Goal: Task Accomplishment & Management: Use online tool/utility

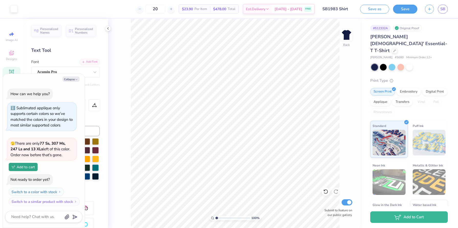
scroll to position [115, 0]
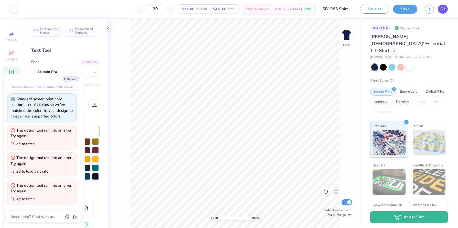
click at [442, 8] on span "SB" at bounding box center [442, 9] width 5 height 6
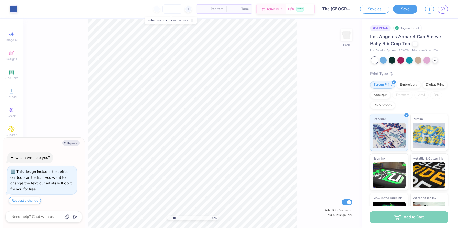
click at [192, 19] on icon at bounding box center [192, 21] width 4 height 4
type textarea "x"
drag, startPoint x: 173, startPoint y: 218, endPoint x: 180, endPoint y: 218, distance: 6.7
type input "2.73"
click at [180, 218] on input "range" at bounding box center [190, 217] width 35 height 5
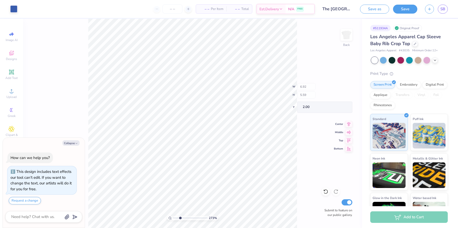
type textarea "x"
type input "1"
click at [154, 212] on div "100 %" at bounding box center [192, 123] width 209 height 209
click at [76, 143] on icon "button" at bounding box center [76, 143] width 3 height 3
type textarea "x"
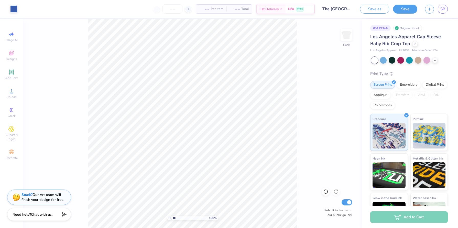
click at [83, 164] on div "100 % Back Submit to feature on our public gallery." at bounding box center [192, 123] width 339 height 209
click at [442, 10] on span "SB" at bounding box center [442, 9] width 5 height 6
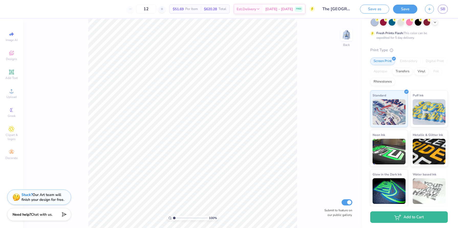
scroll to position [38, 0]
click at [428, 112] on img at bounding box center [429, 112] width 33 height 26
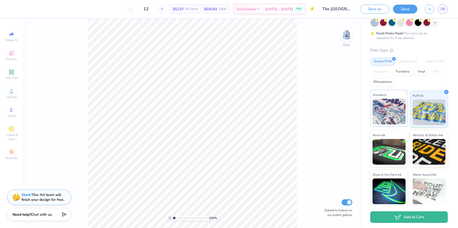
click at [400, 112] on img at bounding box center [389, 112] width 33 height 26
click at [418, 113] on img at bounding box center [429, 112] width 33 height 26
click at [346, 36] on img at bounding box center [346, 35] width 20 height 20
click at [428, 103] on img at bounding box center [429, 112] width 33 height 26
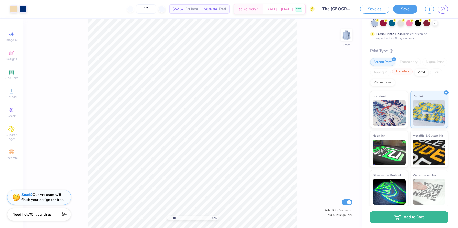
click at [411, 74] on div "Transfers" at bounding box center [402, 72] width 20 height 8
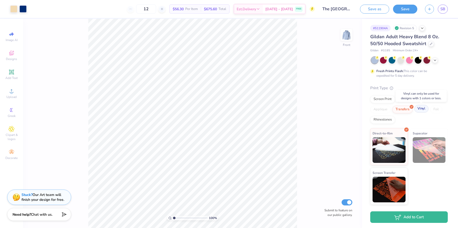
click at [424, 107] on div "Vinyl" at bounding box center [421, 109] width 14 height 8
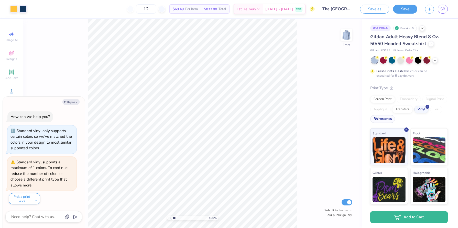
click at [392, 120] on div "Rhinestones" at bounding box center [382, 119] width 25 height 8
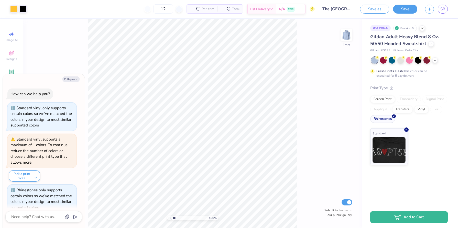
scroll to position [8, 0]
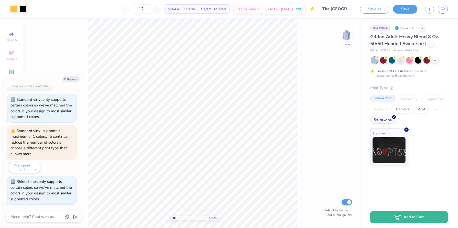
click at [386, 99] on div "Screen Print" at bounding box center [382, 98] width 25 height 8
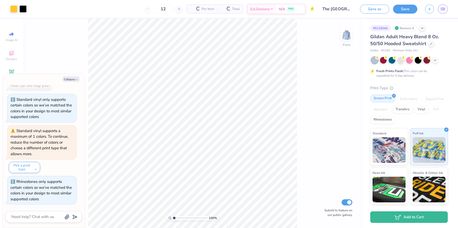
scroll to position [40, 0]
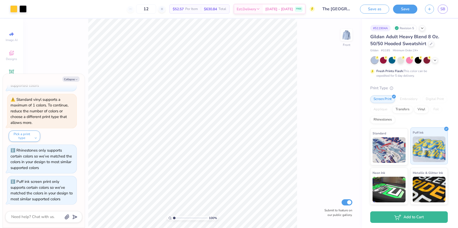
click at [424, 149] on img at bounding box center [429, 149] width 33 height 26
click at [397, 151] on img at bounding box center [389, 149] width 33 height 26
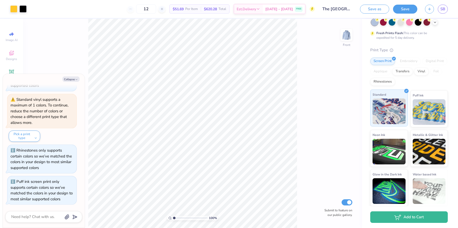
scroll to position [37, 0]
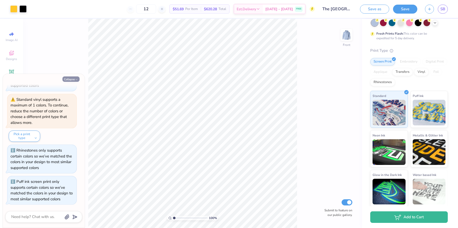
click at [70, 80] on button "Collapse" at bounding box center [70, 78] width 17 height 5
type textarea "x"
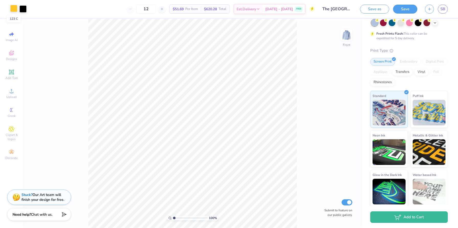
click at [15, 9] on div at bounding box center [13, 8] width 7 height 7
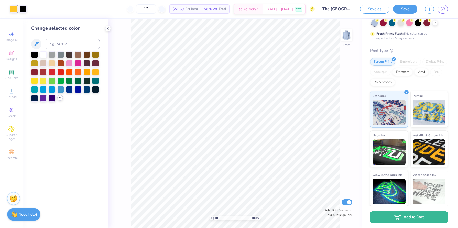
click at [59, 97] on polyline at bounding box center [60, 97] width 2 height 1
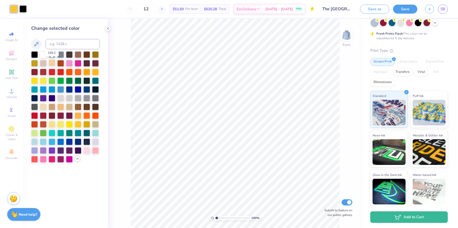
click at [51, 63] on div at bounding box center [52, 62] width 7 height 7
click at [24, 5] on div at bounding box center [22, 8] width 7 height 7
click at [80, 144] on div at bounding box center [78, 141] width 7 height 7
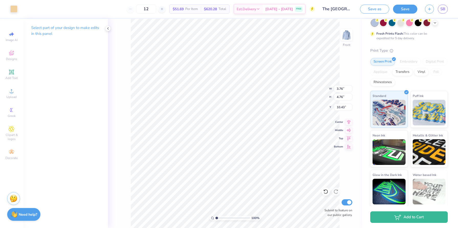
type input "3.76"
type input "4.76"
type input "10.43"
type input "9.36"
type input "5.94"
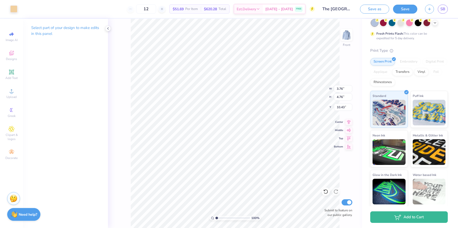
type input "9.54"
type input "13.80"
type input "6.05"
type input "9.58"
click at [435, 22] on polyline at bounding box center [435, 22] width 2 height 1
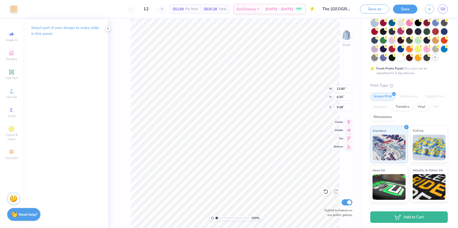
click at [399, 32] on div at bounding box center [400, 31] width 7 height 7
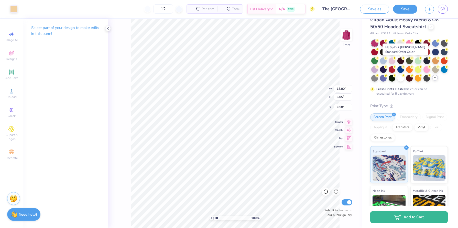
scroll to position [0, 0]
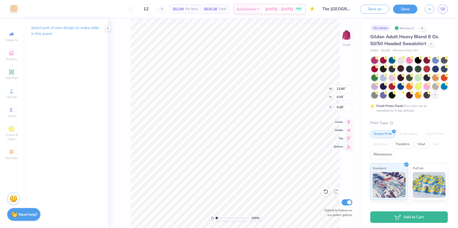
click at [12, 7] on div at bounding box center [13, 8] width 7 height 7
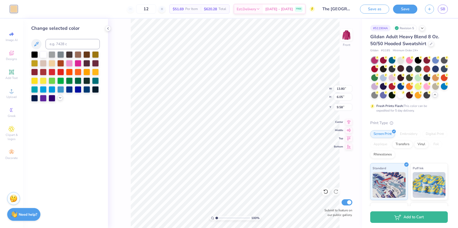
click at [60, 98] on icon at bounding box center [60, 97] width 4 height 4
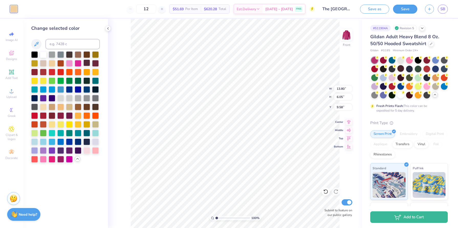
click at [88, 60] on div at bounding box center [86, 62] width 7 height 7
click at [42, 107] on div at bounding box center [43, 106] width 7 height 7
type input "14.49"
type input "13.78"
type input "6.00"
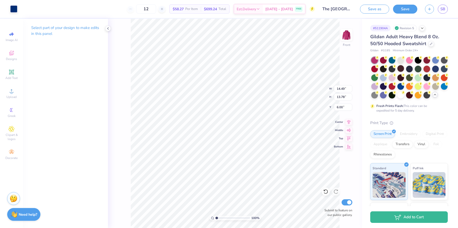
type input "5.21"
type input "5.94"
type input "9.68"
click at [326, 192] on icon at bounding box center [325, 191] width 5 height 5
click at [14, 9] on div at bounding box center [13, 8] width 7 height 7
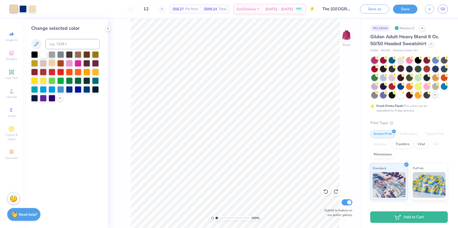
click at [52, 66] on div at bounding box center [52, 62] width 7 height 7
click at [53, 66] on div at bounding box center [52, 62] width 7 height 7
click at [59, 94] on div at bounding box center [65, 76] width 69 height 50
click at [61, 98] on icon at bounding box center [60, 97] width 4 height 4
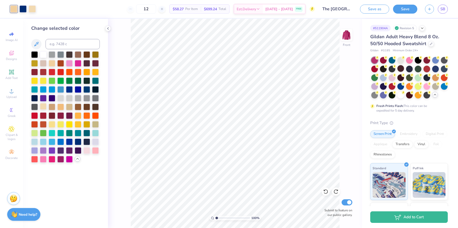
click at [42, 107] on div at bounding box center [43, 106] width 7 height 7
click at [24, 12] on div at bounding box center [22, 8] width 7 height 7
click at [70, 56] on div at bounding box center [69, 54] width 7 height 7
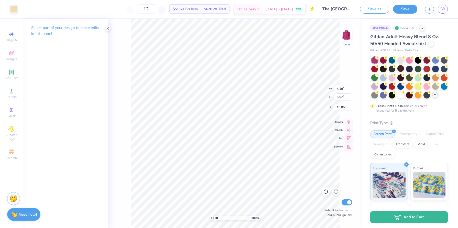
type input "5.21"
type input "5.94"
type input "9.68"
click at [409, 61] on div at bounding box center [409, 59] width 7 height 7
click at [395, 78] on div at bounding box center [392, 77] width 7 height 7
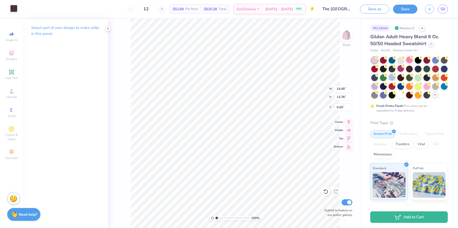
click at [13, 9] on div at bounding box center [13, 8] width 7 height 7
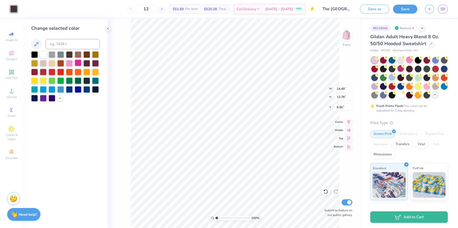
click at [77, 61] on div at bounding box center [78, 62] width 7 height 7
click at [59, 99] on icon at bounding box center [60, 97] width 4 height 4
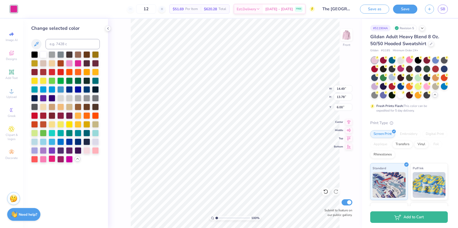
click at [50, 160] on div at bounding box center [52, 158] width 7 height 7
click at [109, 27] on icon at bounding box center [108, 28] width 4 height 4
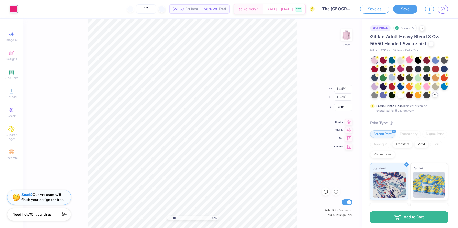
click at [39, 35] on div "100 % Front W 14.49 14.49 " H 13.78 13.78 " Y 6.00 6.00 " Center Middle Top Bot…" at bounding box center [192, 123] width 339 height 209
click at [13, 9] on div at bounding box center [13, 8] width 7 height 7
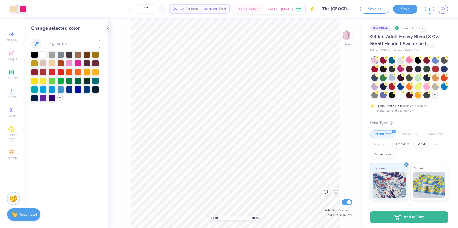
click at [61, 96] on icon at bounding box center [60, 97] width 4 height 4
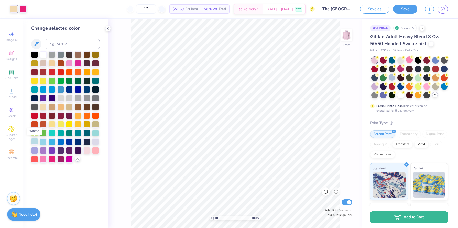
click at [34, 142] on div at bounding box center [34, 141] width 7 height 7
click at [51, 141] on div at bounding box center [52, 141] width 7 height 7
click at [95, 133] on div at bounding box center [95, 132] width 7 height 7
click at [51, 142] on div at bounding box center [52, 141] width 7 height 7
click at [59, 141] on div at bounding box center [60, 141] width 7 height 7
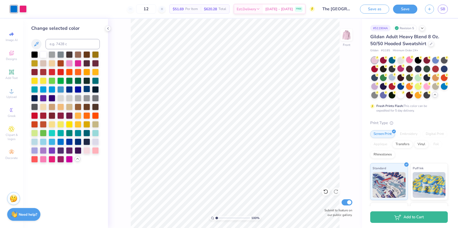
click at [87, 91] on div at bounding box center [86, 88] width 7 height 7
drag, startPoint x: 23, startPoint y: 10, endPoint x: 12, endPoint y: 8, distance: 11.2
click at [12, 8] on div at bounding box center [18, 8] width 16 height 7
click at [52, 159] on div at bounding box center [52, 158] width 7 height 7
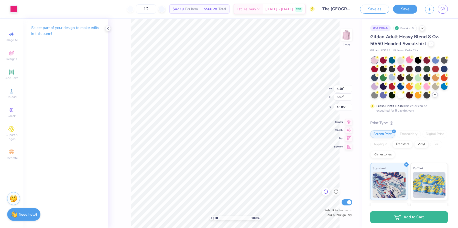
click at [326, 191] on icon at bounding box center [325, 191] width 5 height 5
click at [328, 193] on icon at bounding box center [325, 191] width 5 height 5
click at [13, 7] on div at bounding box center [13, 8] width 7 height 7
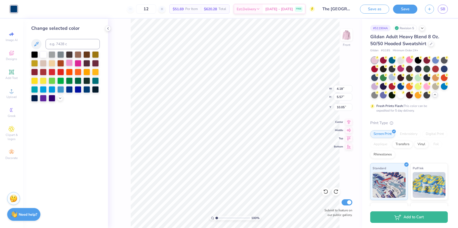
click at [71, 64] on div at bounding box center [69, 62] width 7 height 7
click at [126, 87] on div "100 % Front W 4.18 4.18 " H 5.57 5.57 " Y 10.05 10.05 " Center Middle Top Botto…" at bounding box center [235, 123] width 254 height 209
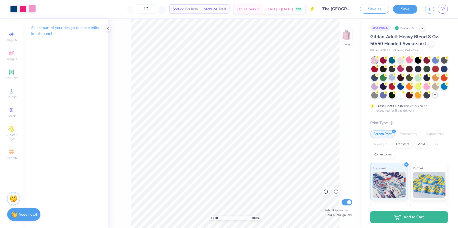
click at [30, 9] on div at bounding box center [32, 8] width 7 height 7
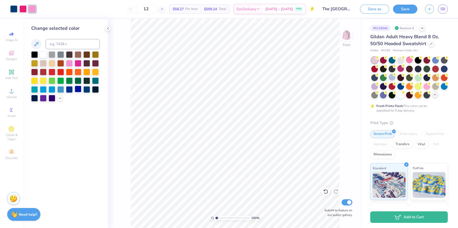
click at [80, 89] on div at bounding box center [78, 88] width 7 height 7
click at [70, 89] on div at bounding box center [69, 88] width 7 height 7
click at [59, 98] on icon at bounding box center [60, 97] width 4 height 4
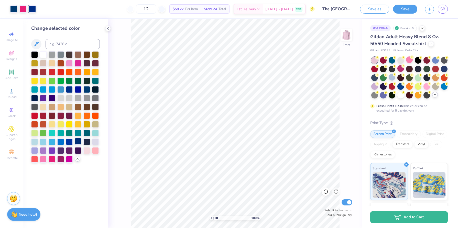
click at [76, 142] on div at bounding box center [78, 141] width 7 height 7
click at [69, 141] on div at bounding box center [69, 141] width 7 height 7
click at [59, 143] on div at bounding box center [60, 141] width 7 height 7
click at [11, 11] on div at bounding box center [13, 8] width 7 height 7
click at [63, 142] on div at bounding box center [60, 141] width 7 height 7
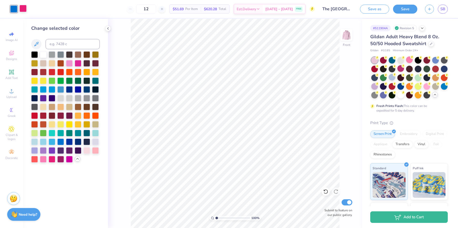
click at [24, 9] on div at bounding box center [22, 8] width 7 height 7
click at [80, 143] on div at bounding box center [78, 141] width 7 height 7
click at [14, 10] on div at bounding box center [13, 8] width 7 height 7
click at [52, 159] on div at bounding box center [52, 158] width 7 height 7
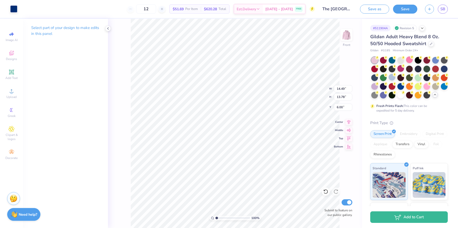
type input "1.33"
type input "1.35"
type input "6.01"
type input "14.49"
type input "13.78"
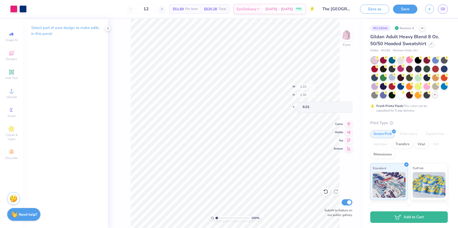
type input "6.00"
type input "8.93"
type input "1.87"
type input "2.66"
type input "7.40"
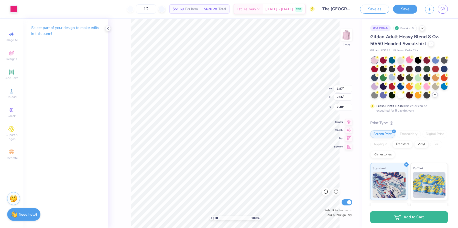
type input "2.80"
type input "4.04"
type input "6.70"
type input "3.01"
type input "4.34"
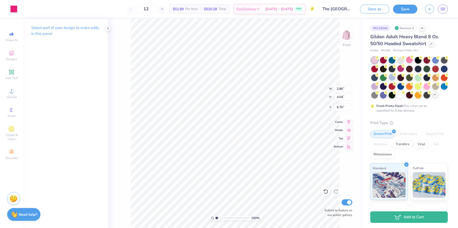
type input "6.39"
type input "9.68"
type input "5.16"
type input "5.88"
type input "5.58"
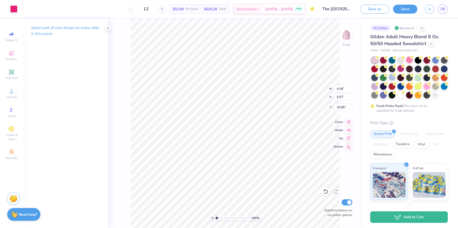
type input "10.06"
type input "3.76"
type input "4.76"
type input "10.88"
type input "5.16"
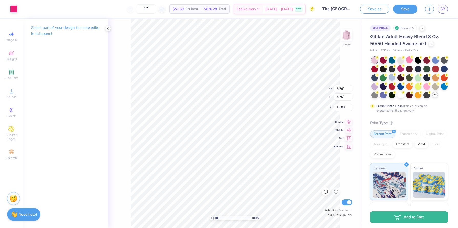
type input "5.88"
type input "10.12"
type input "4.18"
type input "5.58"
type input "10.42"
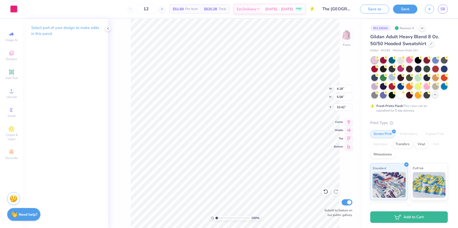
type input "3.76"
type input "4.76"
type input "10.83"
click at [348, 36] on img at bounding box center [346, 35] width 20 height 20
click at [349, 36] on img at bounding box center [346, 35] width 20 height 20
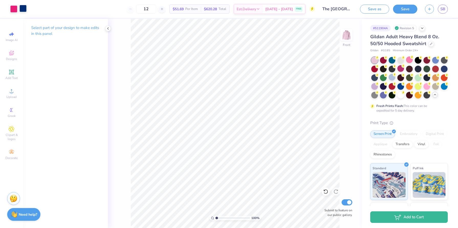
click at [22, 10] on div at bounding box center [22, 8] width 7 height 7
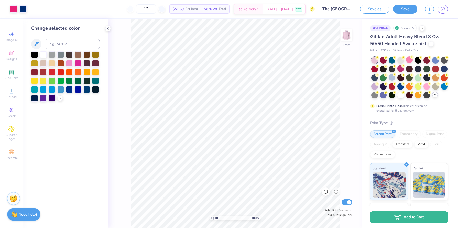
click at [54, 98] on div at bounding box center [52, 97] width 7 height 7
click at [59, 98] on icon at bounding box center [60, 97] width 4 height 4
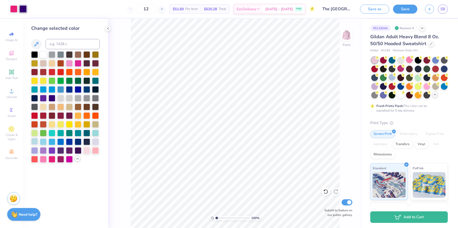
click at [36, 141] on div at bounding box center [34, 141] width 7 height 7
click at [93, 139] on div at bounding box center [95, 141] width 7 height 7
click at [90, 150] on div at bounding box center [86, 149] width 7 height 7
click at [14, 194] on img at bounding box center [14, 197] width 8 height 8
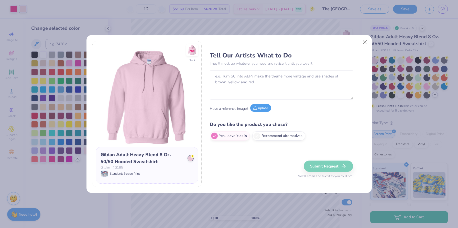
click at [255, 108] on icon at bounding box center [255, 108] width 4 height 4
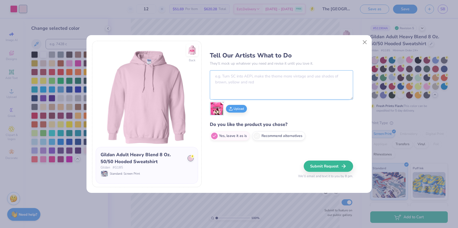
click at [248, 85] on textarea at bounding box center [281, 84] width 143 height 29
type textarea "I"
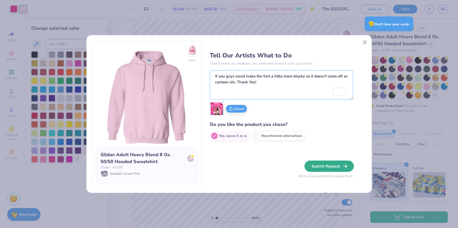
type textarea "If you guys could make the font a little more blocky so it doesn't come off as …"
click at [315, 163] on button "Submit Request" at bounding box center [329, 165] width 49 height 11
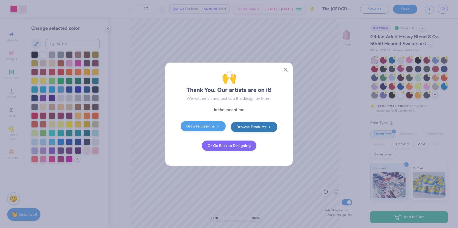
click at [206, 126] on link "Browse Designs" at bounding box center [203, 126] width 45 height 10
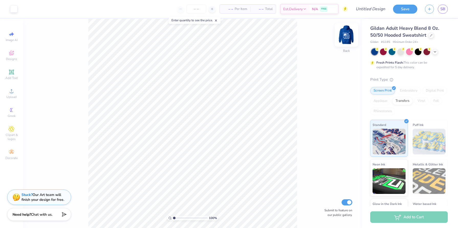
click at [346, 34] on img at bounding box center [346, 35] width 20 height 20
click at [431, 35] on icon at bounding box center [431, 35] width 2 height 2
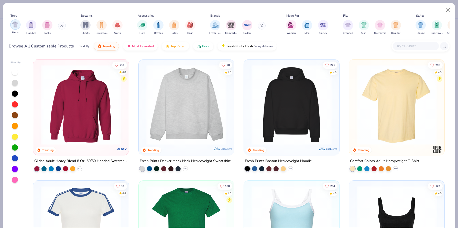
click at [19, 28] on div "filter for Shirts" at bounding box center [15, 24] width 10 height 10
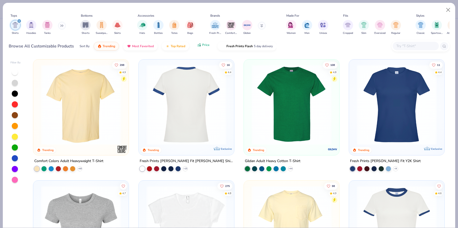
click at [201, 49] on button "Price" at bounding box center [203, 44] width 20 height 9
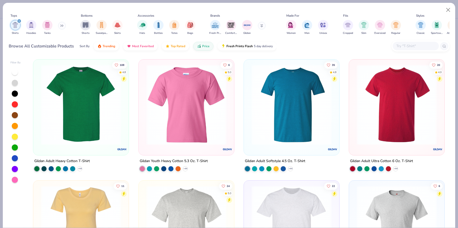
click at [263, 27] on icon at bounding box center [262, 26] width 2 height 1
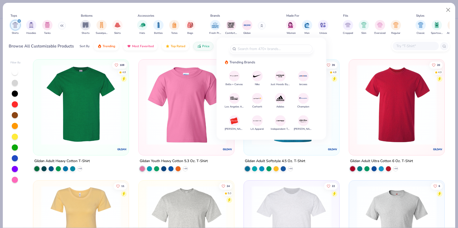
click at [262, 27] on button at bounding box center [262, 26] width 8 height 8
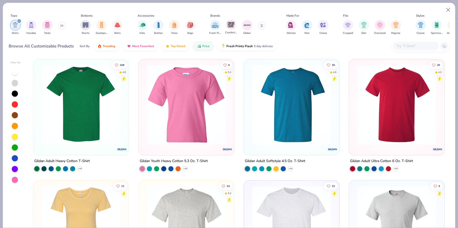
click at [226, 27] on div "Comfort Colors" at bounding box center [231, 26] width 12 height 15
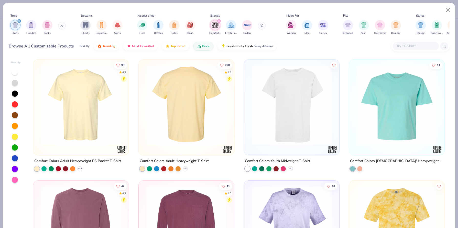
click at [144, 121] on img at bounding box center [100, 104] width 85 height 80
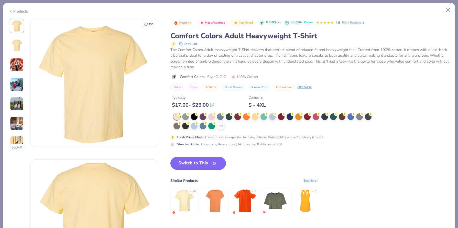
click at [189, 165] on button "Switch to This" at bounding box center [198, 163] width 56 height 13
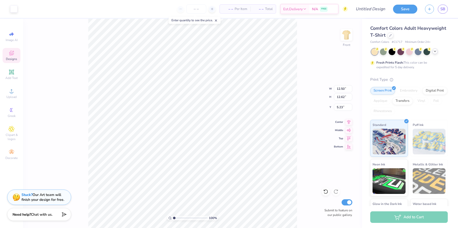
click at [435, 51] on polyline at bounding box center [435, 51] width 2 height 1
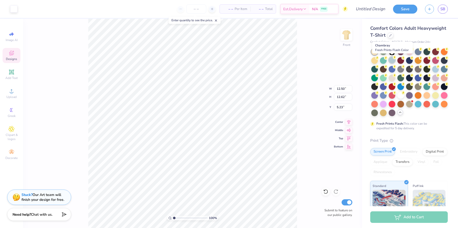
click at [392, 61] on div at bounding box center [392, 60] width 7 height 7
type input "4.14"
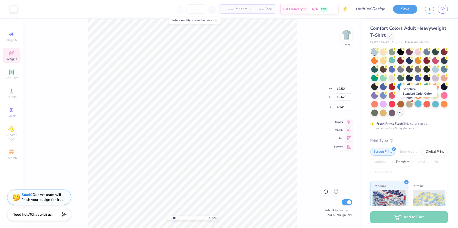
click at [418, 103] on div at bounding box center [418, 103] width 7 height 7
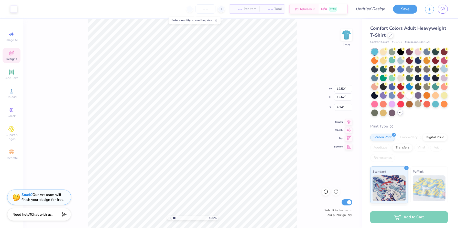
click at [443, 69] on div at bounding box center [444, 68] width 7 height 7
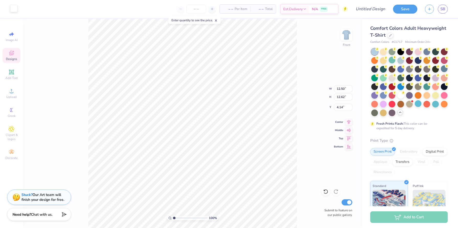
click at [13, 6] on div at bounding box center [13, 8] width 7 height 7
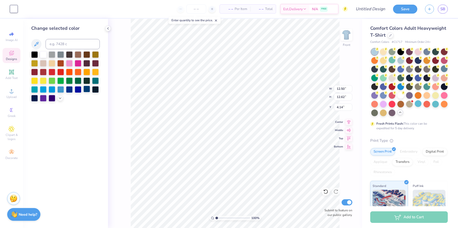
click at [84, 90] on div at bounding box center [86, 88] width 7 height 7
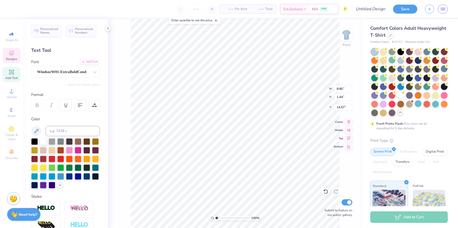
scroll to position [0, 1]
type textarea "ALPHA"
click at [243, 141] on li "Duplicate" at bounding box center [250, 141] width 40 height 10
click at [264, 140] on li "Duplicate" at bounding box center [274, 141] width 40 height 10
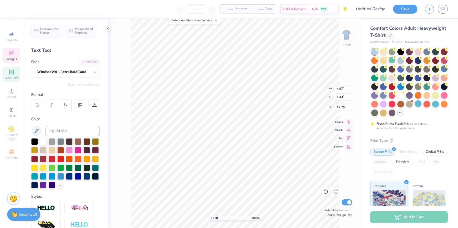
type input "18.97"
type textarea "EPSILON"
type input "18.92"
type input "4.97"
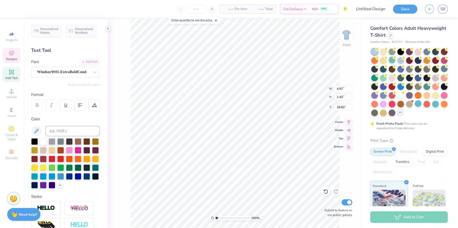
type input "1.43"
type input "16.76"
type textarea "OMEGA"
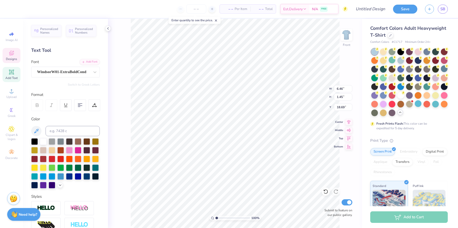
type input "18.69"
type input "5.33"
type input "16.74"
click at [279, 142] on li "Duplicate" at bounding box center [292, 141] width 40 height 10
type input "16.04"
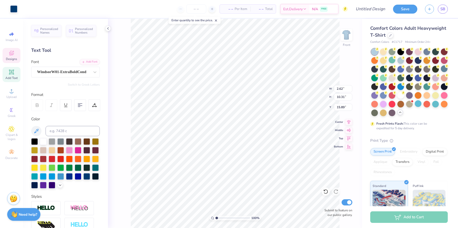
type input "2.62"
type input "10.31"
type input "2.69"
type input "10.29"
type input "1.55"
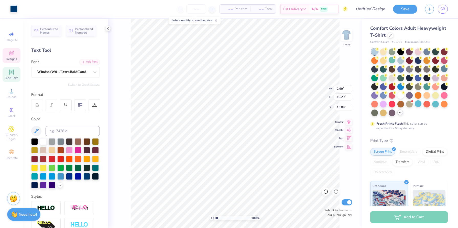
type input "5.94"
type input "15.90"
type input "13.75"
type input "10.09"
type input "11.09"
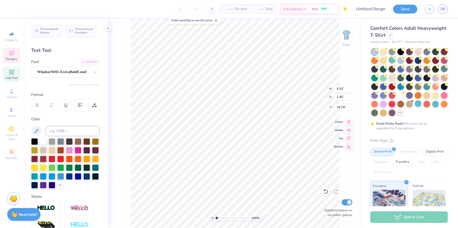
type input "5.46"
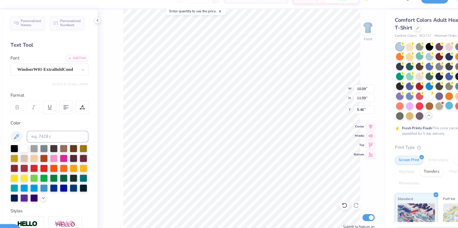
type input "10.63"
type input "6.44"
type input "7.41"
click at [224, 131] on li "Select All" at bounding box center [233, 135] width 40 height 10
type input "12.50"
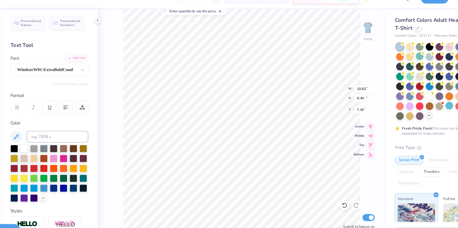
type input "16.00"
type input "4.14"
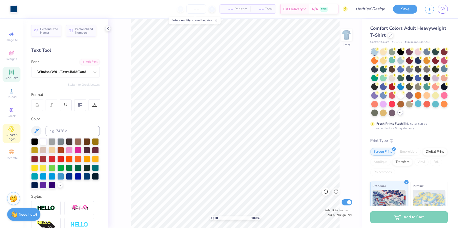
click at [9, 132] on div "Clipart & logos" at bounding box center [12, 133] width 18 height 19
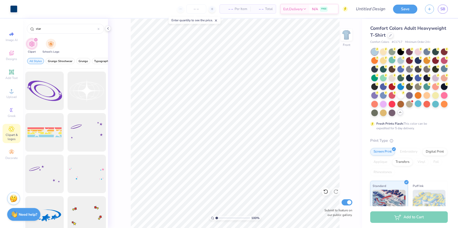
scroll to position [1040, 0]
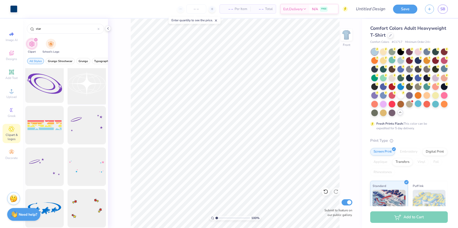
type input "star"
click at [84, 91] on div at bounding box center [87, 83] width 42 height 42
click at [14, 11] on div at bounding box center [13, 8] width 7 height 7
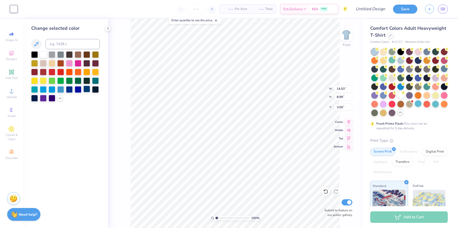
click at [85, 88] on div at bounding box center [86, 88] width 7 height 7
type input "4.35"
type input "2.69"
type input "20.14"
click at [9, 130] on icon at bounding box center [11, 129] width 6 height 6
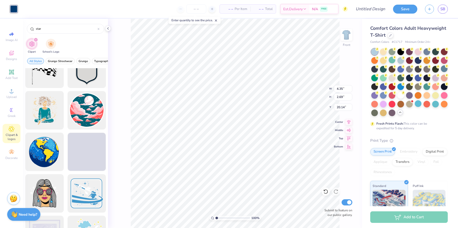
scroll to position [3708, 0]
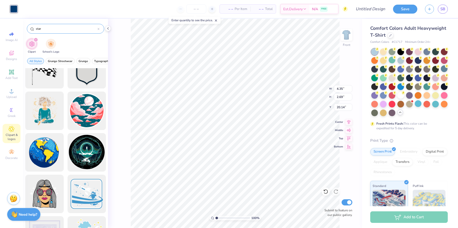
click at [99, 28] on icon at bounding box center [99, 29] width 2 height 2
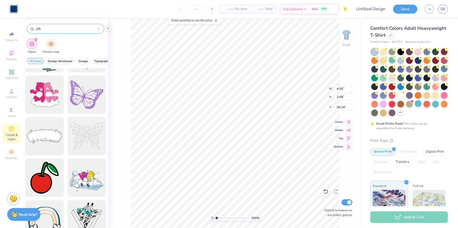
scroll to position [3140, 0]
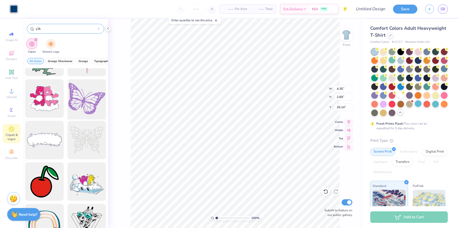
type input "y2k"
click at [83, 106] on div at bounding box center [87, 98] width 42 height 42
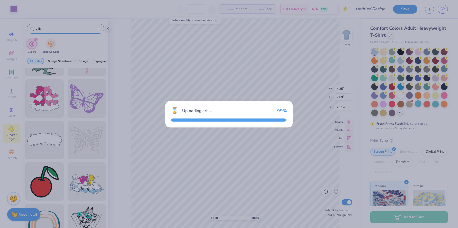
type input "14.53"
type input "12.36"
type input "3.00"
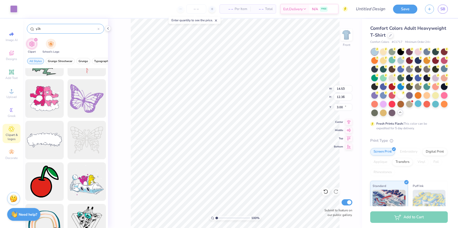
type input "3.73"
type input "3.17"
type input "20.14"
type input "22.00"
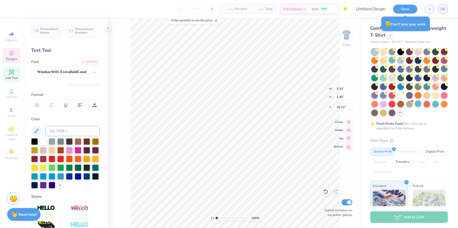
type input "15.99"
type input "6.46"
type input "17.44"
type input "3.73"
type input "3.17"
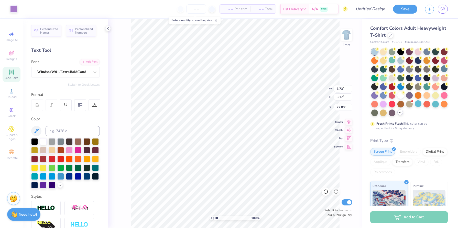
type input "18.10"
click at [17, 7] on div at bounding box center [13, 8] width 7 height 7
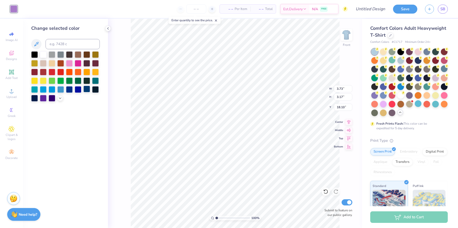
click at [88, 90] on div at bounding box center [86, 88] width 7 height 7
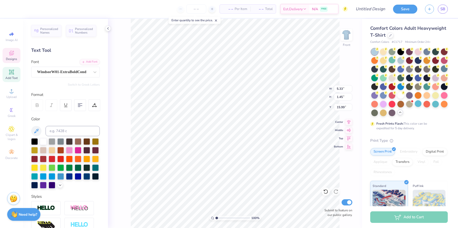
type input "15.99"
type input "4.35"
type input "2.69"
type input "17.55"
type input "6.46"
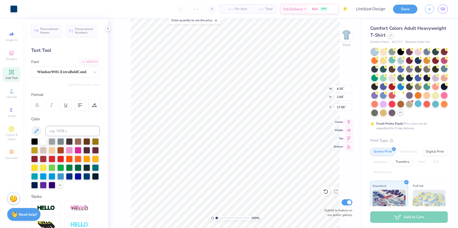
type input "1.45"
type input "17.44"
type input "3.73"
type input "3.17"
type input "18.10"
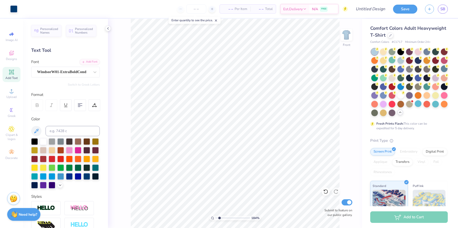
type input "1.78"
drag, startPoint x: 216, startPoint y: 217, endPoint x: 219, endPoint y: 215, distance: 3.8
click at [219, 215] on input "range" at bounding box center [233, 217] width 35 height 5
type input "10.09"
type input "11.09"
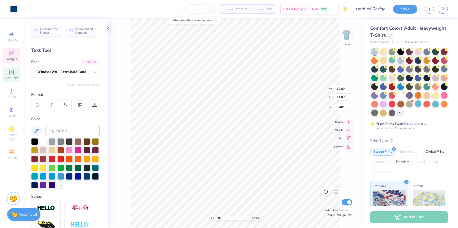
type input "5.63"
type input "4.35"
type input "2.69"
type input "17.48"
type input "6.46"
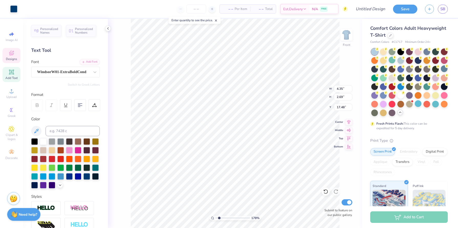
type input "1.45"
type input "17.38"
type input "4.97"
type input "1.43"
type input "14.61"
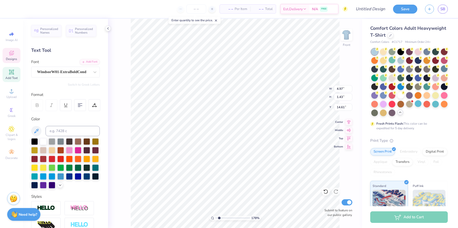
type input "5.33"
type input "1.45"
type input "15.87"
type input "6.46"
type input "19.69"
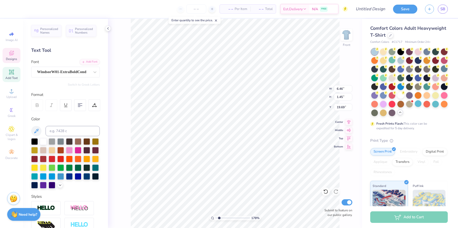
type input "5.33"
type input "15.87"
type input "6.46"
type input "17.16"
type input "6.46"
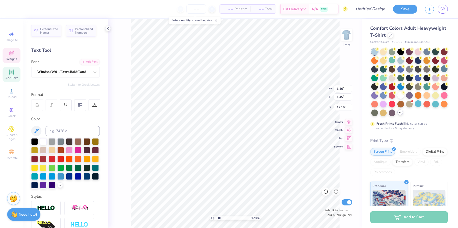
type input "1.45"
type input "17.16"
type input "5.33"
type input "1.45"
type input "15.87"
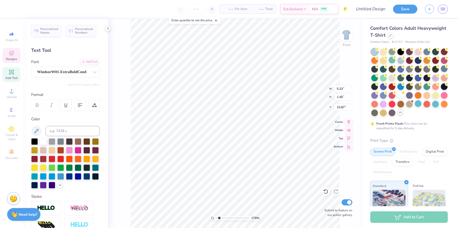
type input "6.20"
type input "2.71"
type input "14.61"
type input "14.04"
type input "4.35"
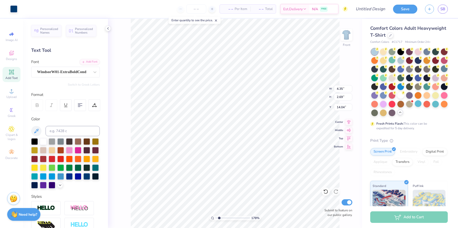
type input "2.69"
type input "18.10"
type input "2.69"
type input "4.35"
type input "13.54"
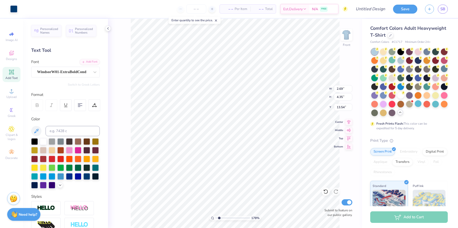
type input "2.00"
type input "3.23"
type input "13.64"
click at [220, 216] on input "range" at bounding box center [233, 217] width 35 height 5
type input "8.23"
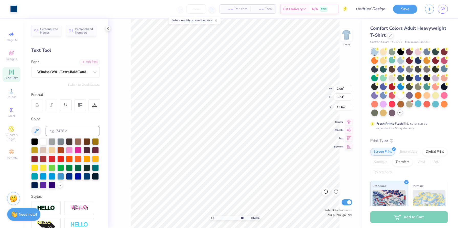
click at [241, 211] on div "860 %" at bounding box center [235, 123] width 209 height 209
type input "5.93"
type input "2.83"
click at [325, 192] on icon at bounding box center [325, 191] width 5 height 5
type input "14.04"
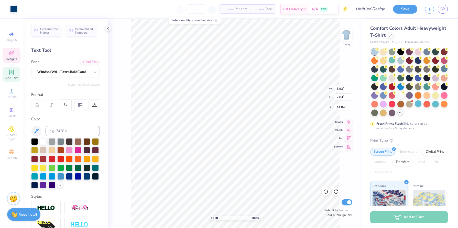
click at [216, 215] on div "100 %" at bounding box center [235, 123] width 209 height 209
drag, startPoint x: 217, startPoint y: 217, endPoint x: 221, endPoint y: 216, distance: 4.1
click at [221, 216] on input "range" at bounding box center [233, 217] width 35 height 5
click at [227, 217] on input "range" at bounding box center [233, 217] width 35 height 5
type input "5.26"
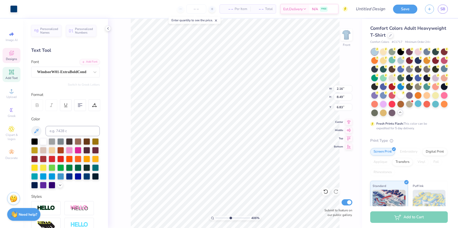
drag, startPoint x: 227, startPoint y: 217, endPoint x: 231, endPoint y: 217, distance: 4.4
click at [231, 217] on input "range" at bounding box center [233, 217] width 35 height 5
type input "13.67"
type input "1.24"
drag, startPoint x: 232, startPoint y: 218, endPoint x: 218, endPoint y: 217, distance: 14.1
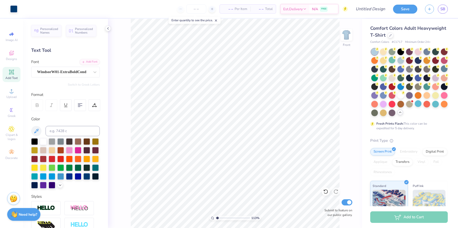
click at [218, 217] on input "range" at bounding box center [233, 217] width 35 height 5
type input "16.90"
type input "3.79"
type input "2.75"
type input "18.61"
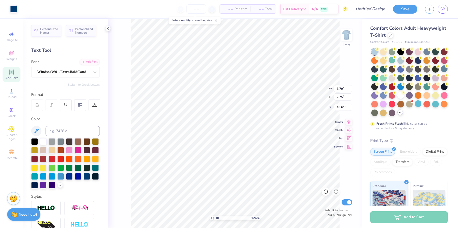
type input "3.82"
type input "3.38"
type input "20.39"
click at [179, 98] on li "Duplicate" at bounding box center [191, 97] width 40 height 10
type input "19.01"
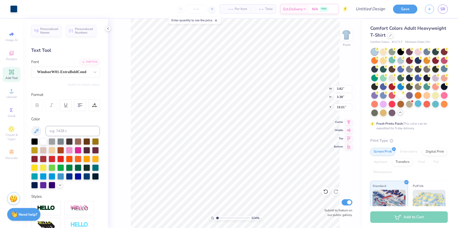
type input "3.82"
type input "3.38"
type input "17.88"
click at [10, 130] on icon at bounding box center [11, 129] width 6 height 6
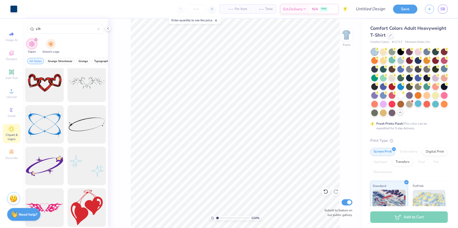
scroll to position [9044, 0]
click at [85, 172] on div at bounding box center [87, 165] width 42 height 42
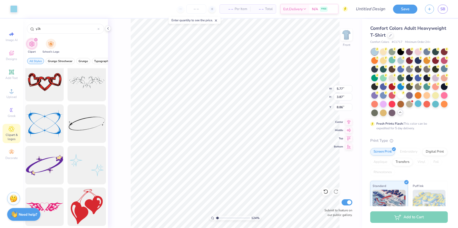
type input "5.77"
type input "3.87"
type input "18.61"
type input "19.33"
type input "2.97"
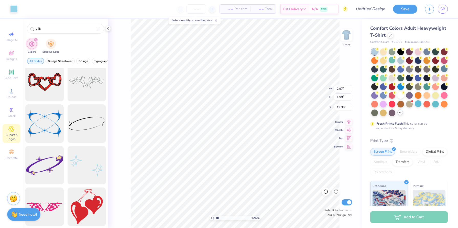
type input "1.99"
type input "19.01"
click at [14, 9] on div at bounding box center [13, 8] width 7 height 7
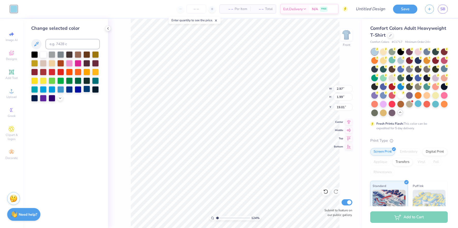
click at [87, 88] on div at bounding box center [86, 88] width 7 height 7
click at [9, 132] on icon at bounding box center [11, 129] width 6 height 6
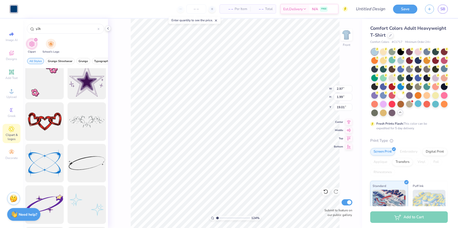
scroll to position [9005, 0]
click at [84, 167] on div at bounding box center [87, 163] width 42 height 42
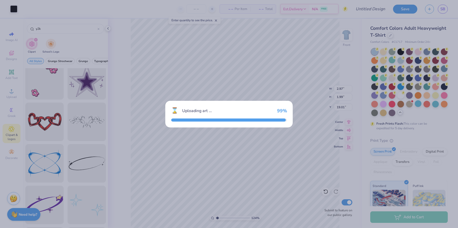
type input "14.53"
type input "5.41"
type input "3.00"
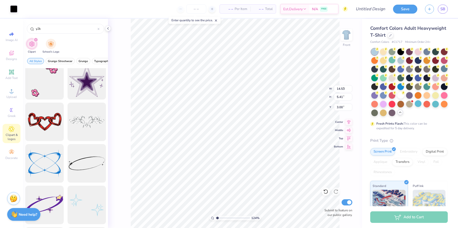
type input "6.49"
type input "2.42"
type input "18.58"
type input "6.33"
type input "3.14"
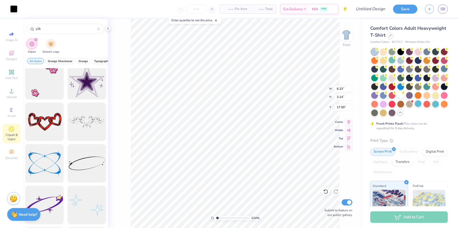
type input "21.47"
type input "6.42"
type input "2.82"
type input "18.17"
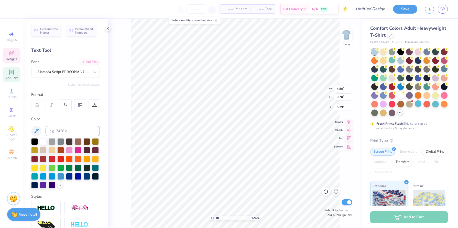
scroll to position [0, 1]
type textarea "Inspire the women"
click at [94, 72] on icon at bounding box center [94, 72] width 3 height 2
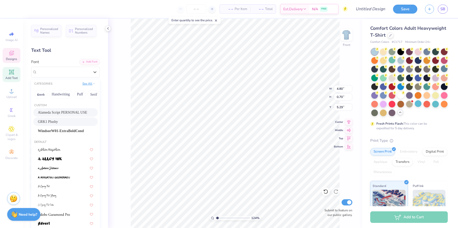
click at [90, 85] on button "See All" at bounding box center [89, 83] width 16 height 5
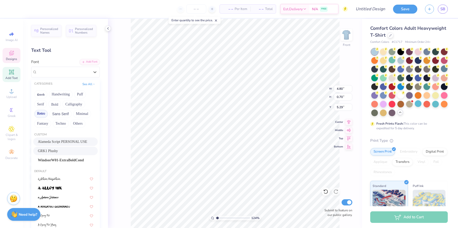
click at [44, 114] on button "Retro" at bounding box center [41, 114] width 14 height 8
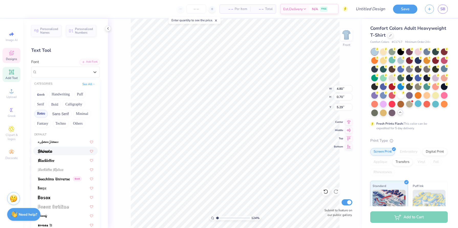
click at [70, 151] on div at bounding box center [65, 150] width 55 height 5
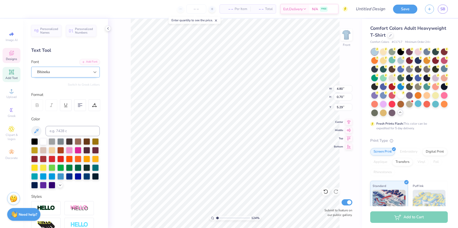
click at [93, 74] on icon at bounding box center [94, 71] width 5 height 5
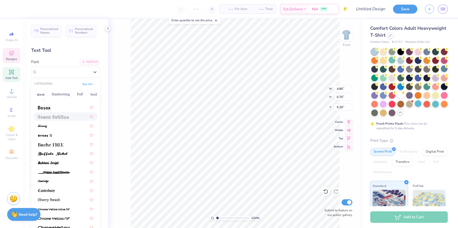
scroll to position [63, 0]
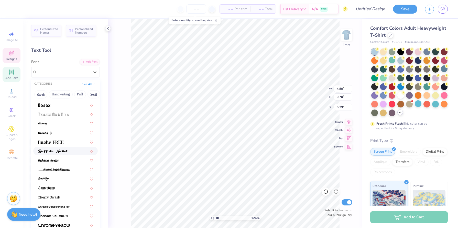
click at [70, 147] on div at bounding box center [65, 150] width 64 height 8
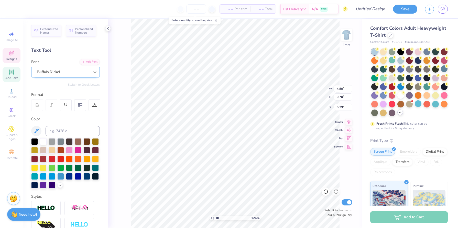
click at [94, 74] on div at bounding box center [94, 71] width 9 height 9
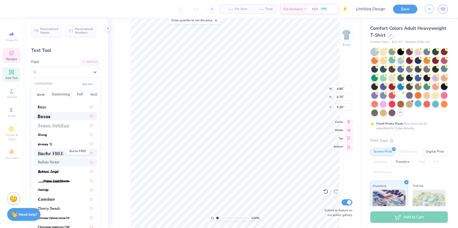
scroll to position [54, 0]
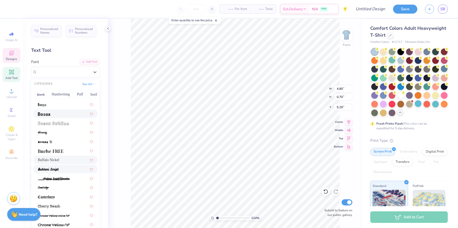
click at [62, 167] on div at bounding box center [65, 168] width 55 height 5
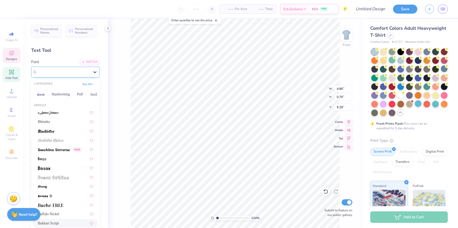
click at [97, 72] on icon at bounding box center [94, 71] width 5 height 5
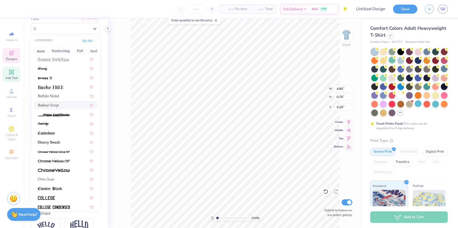
scroll to position [0, 0]
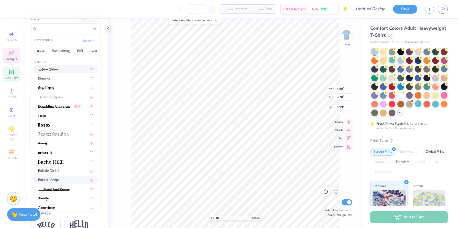
click at [78, 69] on div at bounding box center [65, 68] width 55 height 5
click at [87, 30] on div "a Antara Distance" at bounding box center [64, 29] width 54 height 8
click at [93, 42] on div "See All" at bounding box center [89, 40] width 16 height 5
click at [89, 41] on button "See All" at bounding box center [89, 40] width 16 height 5
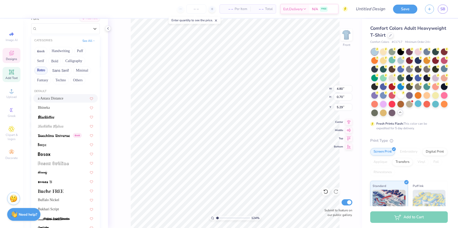
click at [45, 69] on button "Retro" at bounding box center [41, 70] width 14 height 8
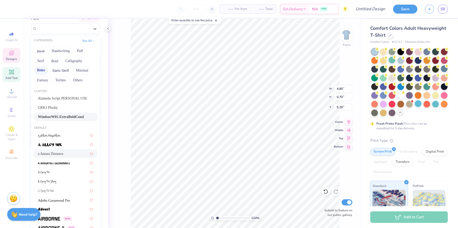
click at [43, 70] on button "Retro" at bounding box center [41, 70] width 14 height 8
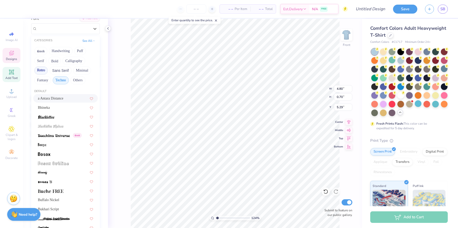
click at [63, 80] on button "Techno" at bounding box center [61, 80] width 16 height 8
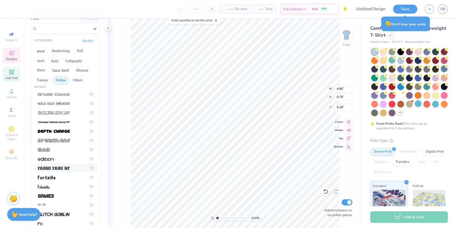
scroll to position [5, 0]
click at [51, 158] on img at bounding box center [46, 158] width 16 height 4
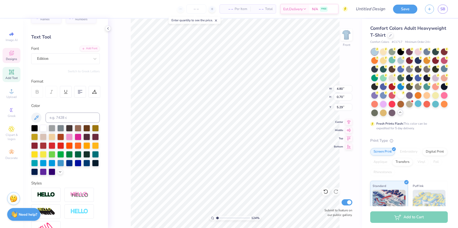
scroll to position [0, 0]
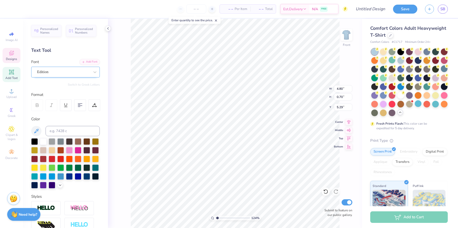
click at [88, 70] on div "Edition" at bounding box center [64, 72] width 54 height 8
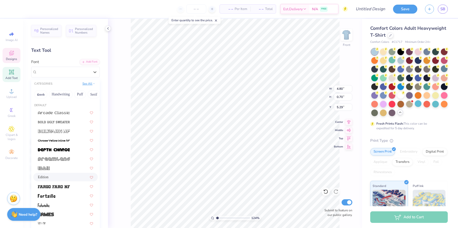
click at [91, 84] on button "See All" at bounding box center [89, 83] width 16 height 5
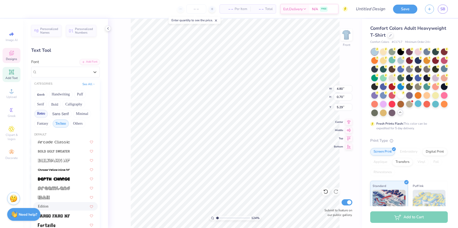
click at [44, 115] on button "Retro" at bounding box center [41, 114] width 14 height 8
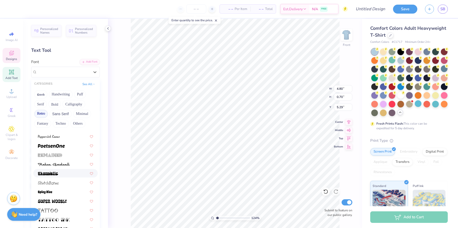
scroll to position [651, 0]
click at [78, 102] on button "Calligraphy" at bounding box center [73, 104] width 23 height 8
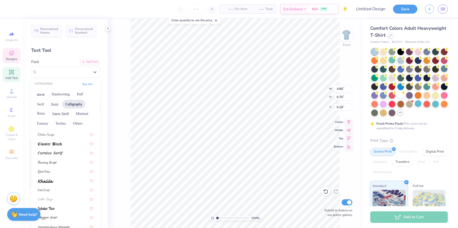
scroll to position [125, 0]
click at [59, 152] on div at bounding box center [65, 154] width 55 height 5
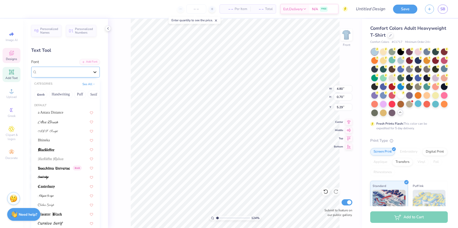
click at [91, 71] on div at bounding box center [94, 71] width 9 height 9
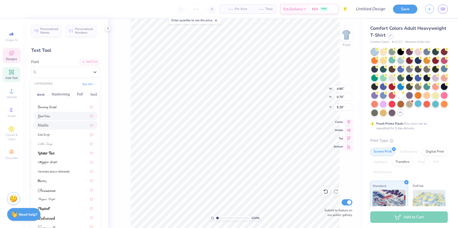
scroll to position [125, 0]
click at [67, 153] on div at bounding box center [65, 152] width 55 height 5
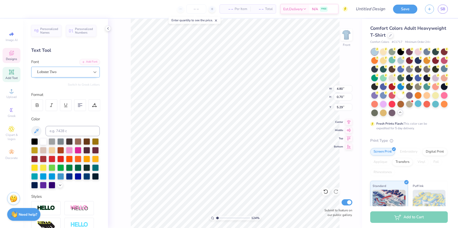
click at [97, 70] on icon at bounding box center [94, 71] width 5 height 5
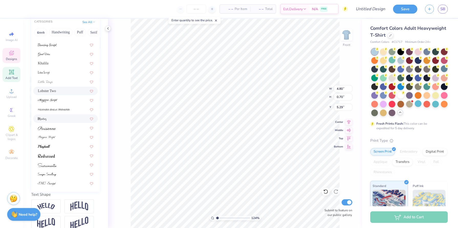
scroll to position [62, 0]
click at [63, 147] on div at bounding box center [65, 146] width 55 height 5
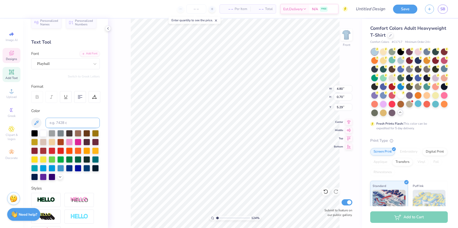
scroll to position [4, 0]
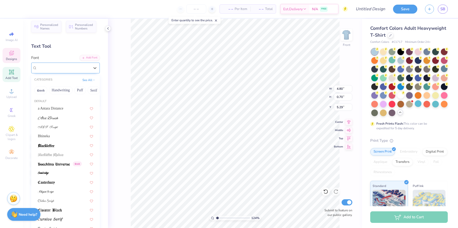
click at [76, 67] on div "Playball" at bounding box center [64, 68] width 54 height 8
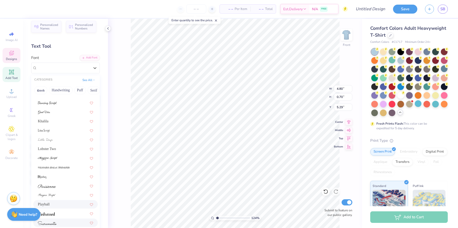
click at [55, 224] on img at bounding box center [47, 223] width 19 height 4
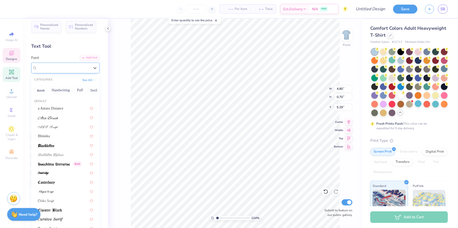
click at [87, 69] on div "Sacramento" at bounding box center [64, 68] width 54 height 8
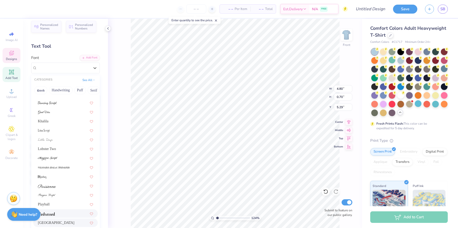
click at [61, 210] on div at bounding box center [65, 212] width 55 height 5
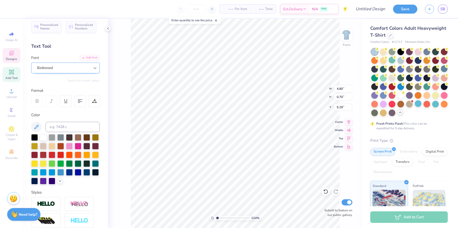
click at [92, 70] on icon at bounding box center [94, 67] width 5 height 5
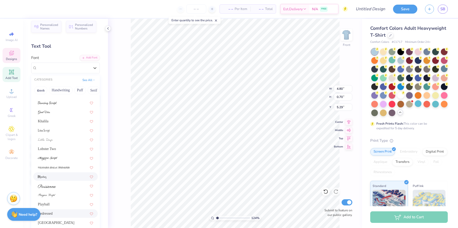
click at [63, 179] on div at bounding box center [65, 176] width 55 height 5
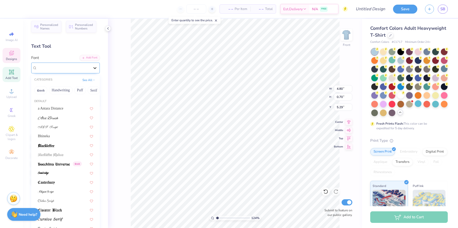
click at [95, 71] on div at bounding box center [94, 67] width 9 height 9
click at [86, 83] on div "CATEGORIES See All" at bounding box center [65, 79] width 69 height 9
click at [86, 82] on div "See All" at bounding box center [89, 79] width 16 height 5
click at [88, 81] on button "See All" at bounding box center [89, 79] width 16 height 5
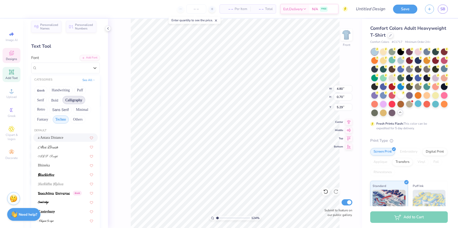
click at [58, 119] on button "Techno" at bounding box center [61, 119] width 16 height 8
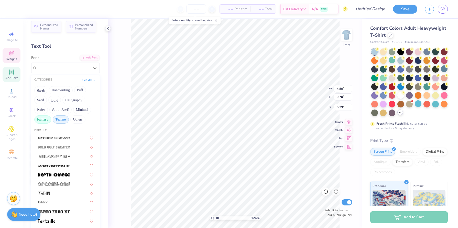
click at [45, 119] on button "Fantasy" at bounding box center [42, 119] width 17 height 8
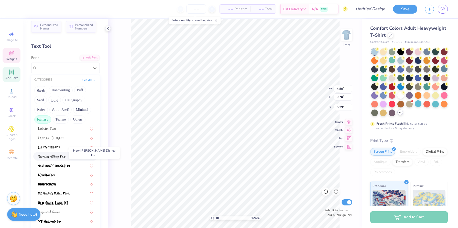
scroll to position [107, 0]
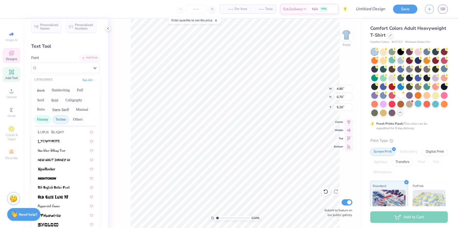
click at [61, 121] on button "Techno" at bounding box center [61, 119] width 16 height 8
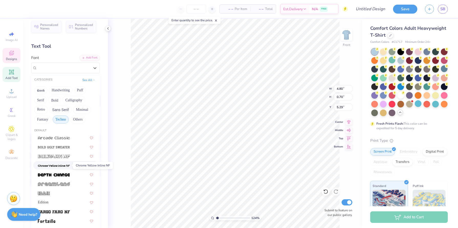
click at [63, 167] on span at bounding box center [54, 164] width 32 height 5
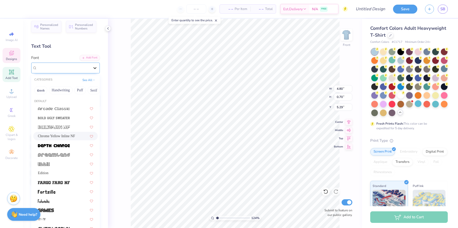
click at [97, 69] on icon at bounding box center [94, 67] width 5 height 5
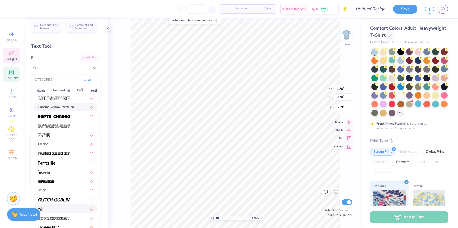
scroll to position [29, 0]
click at [70, 144] on div "Edition" at bounding box center [65, 143] width 55 height 5
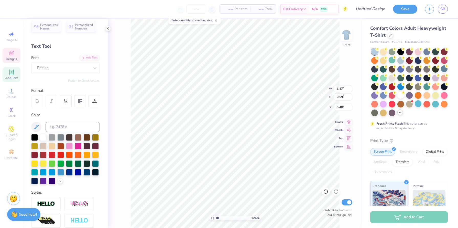
type input "5.48"
type input "10.09"
type input "11.09"
type input "5.29"
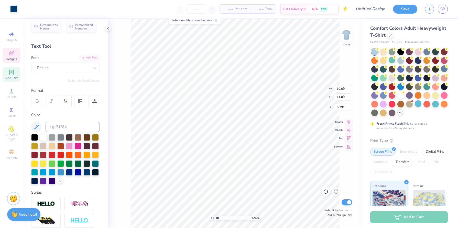
type input "6.47"
type input "0.59"
type input "5.48"
type input "6.05"
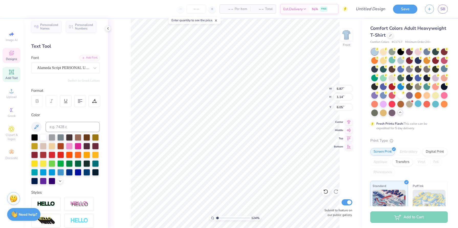
type textarea "I"
type textarea "Beta Rho"
type input "10.09"
type input "11.09"
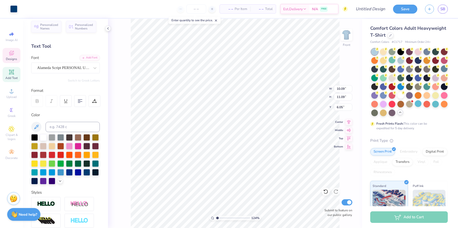
type input "5.29"
type input "4.76"
type input "1.18"
type input "5.88"
type input "10.09"
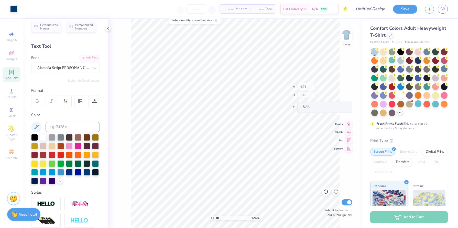
type input "11.09"
type input "5.29"
type input "6.04"
type input "5.10"
click at [325, 191] on icon at bounding box center [325, 191] width 5 height 5
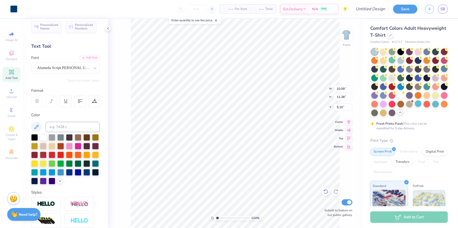
type input "11.92"
type input "12.23"
type input "4.14"
type input "5.29"
type input "1.58"
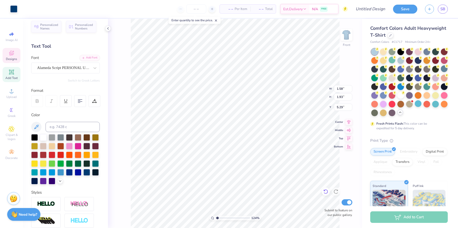
type input "1.93"
type input "5.66"
type input "5.29"
type input "1.95"
type input "1.88"
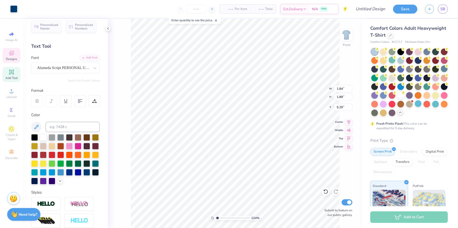
type input "5.26"
click at [327, 192] on icon at bounding box center [325, 191] width 5 height 5
click at [326, 193] on icon at bounding box center [325, 191] width 5 height 5
type input "5.26"
type input "3.82"
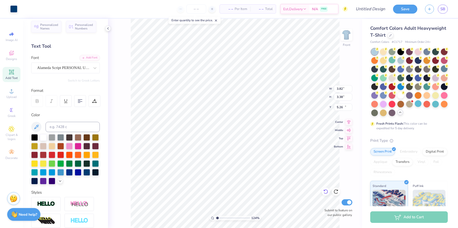
type input "3.38"
type input "17.88"
type input "5.29"
type input "2.08"
type input "1.83"
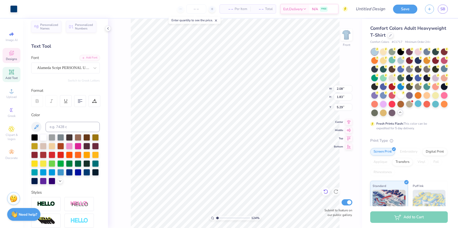
type input "5.27"
type input "5.29"
click at [351, 36] on img at bounding box center [346, 35] width 20 height 20
click at [351, 34] on img at bounding box center [346, 35] width 20 height 20
type input "11.83"
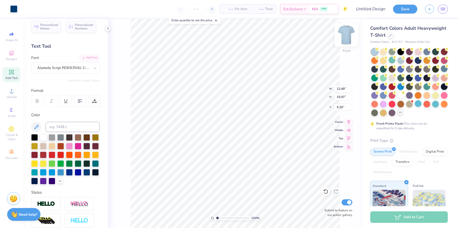
type input "15.13"
type input "4.06"
click at [202, 13] on input "number" at bounding box center [196, 8] width 20 height 9
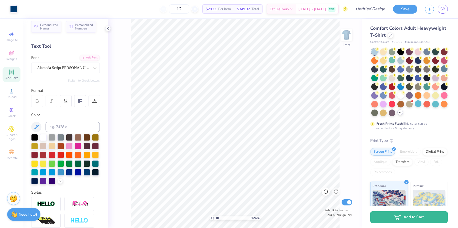
type input "1"
type input "20"
click at [391, 35] on div at bounding box center [391, 35] width 6 height 6
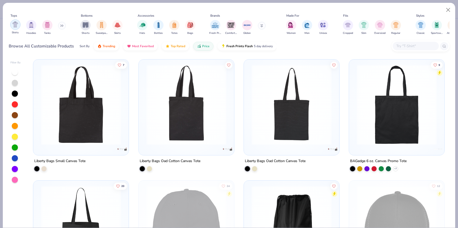
click at [16, 23] on img "filter for Shirts" at bounding box center [15, 24] width 6 height 6
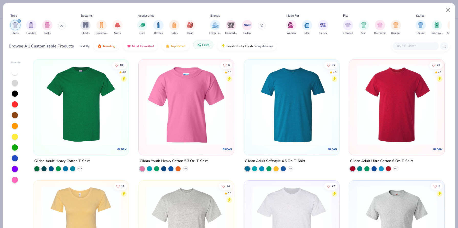
click at [204, 49] on button "Price" at bounding box center [203, 44] width 20 height 9
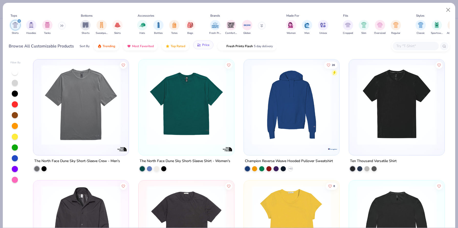
click at [200, 47] on icon "button" at bounding box center [199, 44] width 4 height 5
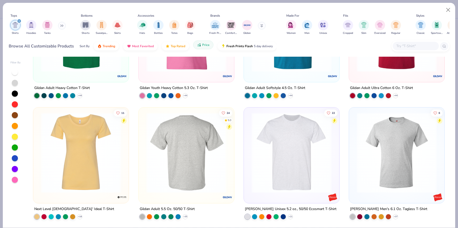
scroll to position [110, 0]
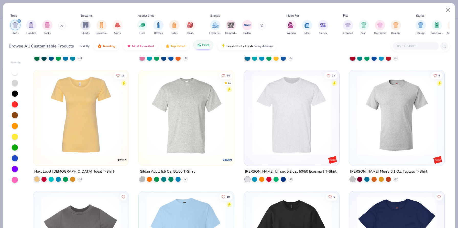
click at [187, 178] on icon at bounding box center [185, 179] width 4 height 4
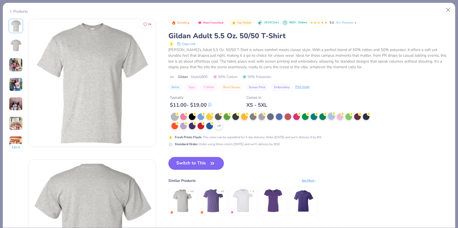
click at [330, 116] on div at bounding box center [331, 116] width 7 height 7
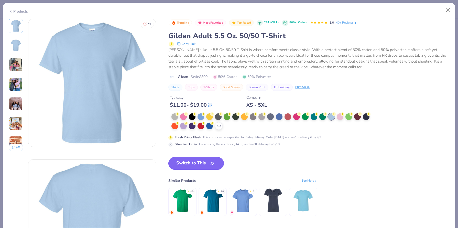
click at [180, 163] on button "Switch to This" at bounding box center [196, 163] width 56 height 13
click at [200, 161] on button "Switch to This" at bounding box center [196, 163] width 56 height 13
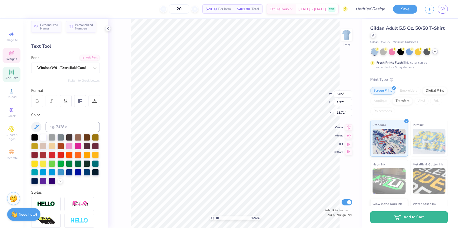
type input "5.88"
type input "2.57"
type input "12.52"
type input "6.41"
type input "2.59"
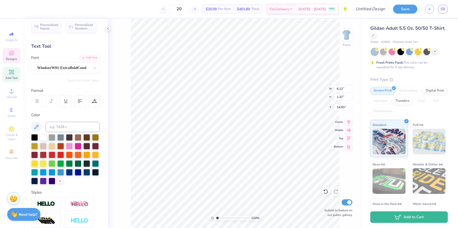
type input "13.71"
click at [240, 112] on li "Copy" at bounding box center [240, 111] width 40 height 10
click at [347, 38] on img at bounding box center [346, 35] width 20 height 20
type input "2.67"
type input "2.91"
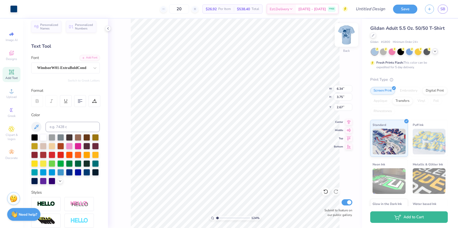
type input "1.72"
type input "3.75"
click at [189, 9] on input "20" at bounding box center [179, 8] width 20 height 9
type input "2"
type input "12"
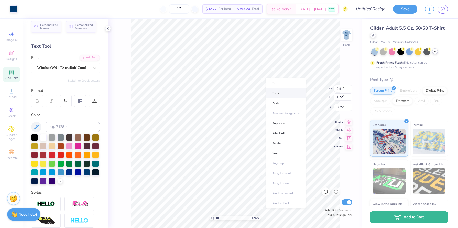
click at [277, 95] on li "Copy" at bounding box center [286, 93] width 40 height 10
type input "3.81"
click at [326, 190] on icon at bounding box center [325, 191] width 5 height 5
type input "4.35"
type input "6.91"
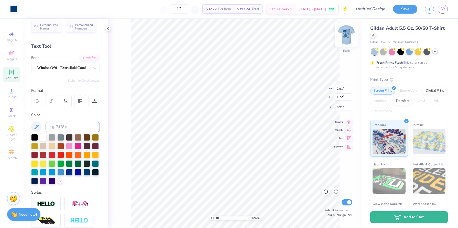
click at [344, 37] on img at bounding box center [346, 35] width 20 height 20
type input "4.71"
type input "1.36"
click at [347, 36] on img at bounding box center [346, 35] width 20 height 20
click at [347, 34] on img at bounding box center [346, 35] width 20 height 20
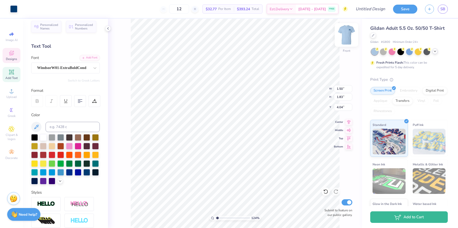
click at [345, 36] on img at bounding box center [346, 35] width 20 height 20
click at [344, 38] on img at bounding box center [346, 35] width 20 height 20
click at [342, 36] on img at bounding box center [346, 35] width 20 height 20
click at [228, 212] on div "502 %" at bounding box center [235, 123] width 209 height 209
drag, startPoint x: 227, startPoint y: 218, endPoint x: 217, endPoint y: 218, distance: 10.0
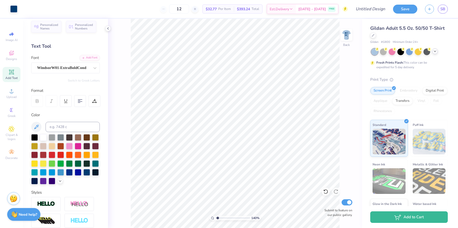
click at [218, 218] on input "range" at bounding box center [233, 217] width 35 height 5
drag, startPoint x: 219, startPoint y: 217, endPoint x: 233, endPoint y: 216, distance: 13.9
click at [233, 216] on input "range" at bounding box center [233, 217] width 35 height 5
drag, startPoint x: 233, startPoint y: 216, endPoint x: 228, endPoint y: 215, distance: 5.4
click at [228, 215] on input "range" at bounding box center [233, 217] width 35 height 5
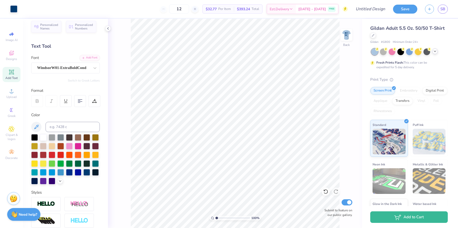
drag, startPoint x: 228, startPoint y: 217, endPoint x: 211, endPoint y: 216, distance: 17.7
click at [211, 216] on div "100 %" at bounding box center [235, 217] width 51 height 5
click at [348, 34] on img at bounding box center [346, 35] width 20 height 20
click at [435, 53] on icon at bounding box center [435, 51] width 4 height 4
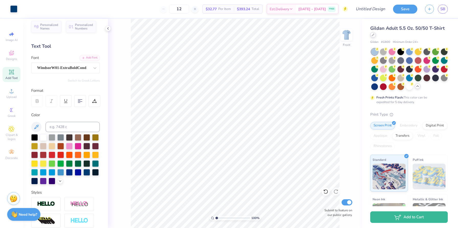
click at [373, 38] on div "Gildan Adult 5.5 Oz. 50/50 T-Shirt" at bounding box center [409, 32] width 78 height 14
click at [372, 36] on icon at bounding box center [373, 35] width 3 height 3
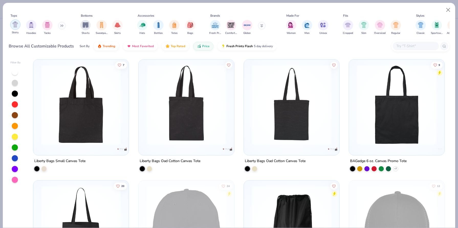
click at [17, 27] on div "filter for Shirts" at bounding box center [15, 24] width 10 height 10
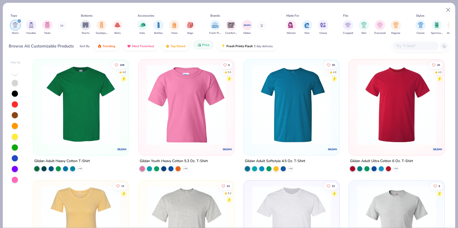
click at [202, 45] on span "Price" at bounding box center [205, 45] width 7 height 4
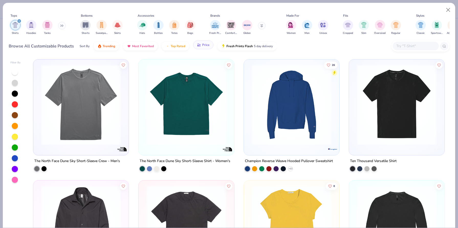
click at [202, 45] on span "Price" at bounding box center [205, 45] width 7 height 4
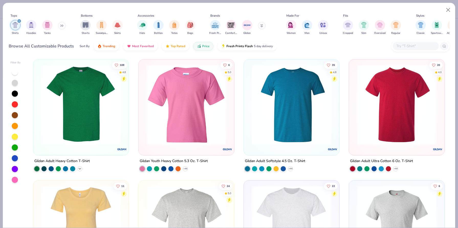
click at [79, 167] on icon at bounding box center [80, 168] width 4 height 4
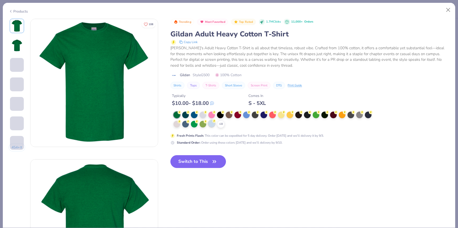
click at [212, 126] on div at bounding box center [211, 123] width 7 height 7
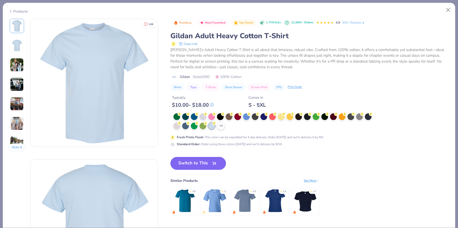
click at [194, 160] on button "Switch to This" at bounding box center [198, 163] width 56 height 13
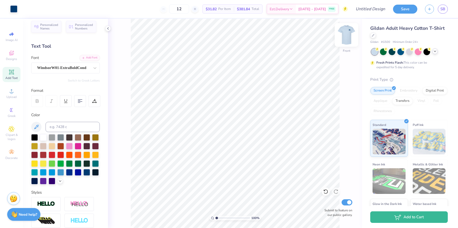
click at [346, 37] on img at bounding box center [346, 35] width 20 height 20
click at [189, 9] on input "12" at bounding box center [179, 8] width 20 height 9
click at [374, 36] on div at bounding box center [373, 35] width 6 height 6
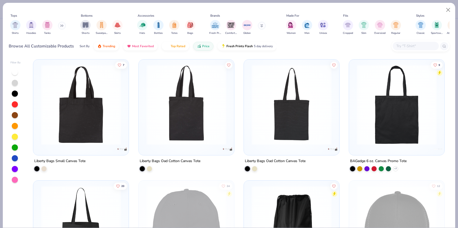
click at [62, 27] on button at bounding box center [62, 26] width 8 height 8
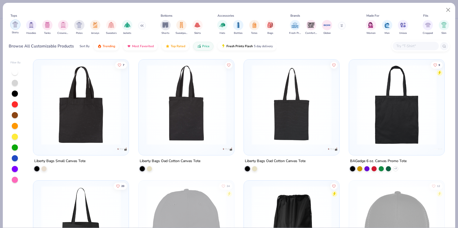
click at [17, 28] on div "filter for Shirts" at bounding box center [15, 24] width 10 height 10
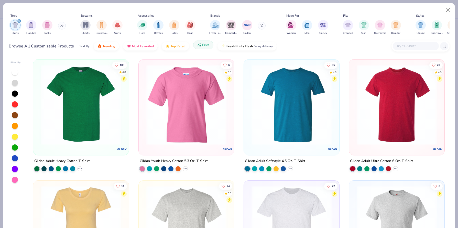
click at [205, 44] on span "Price" at bounding box center [205, 45] width 7 height 4
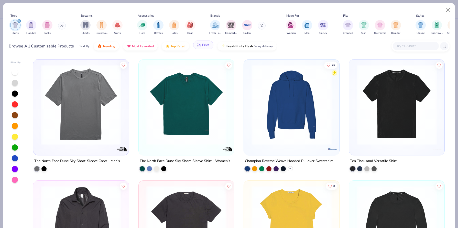
click at [205, 44] on span "Price" at bounding box center [205, 45] width 7 height 4
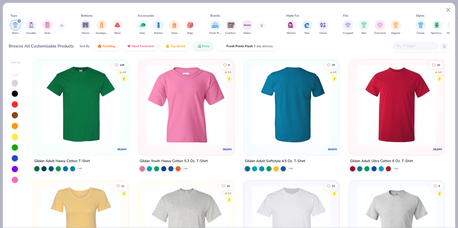
click at [293, 143] on img at bounding box center [291, 104] width 85 height 80
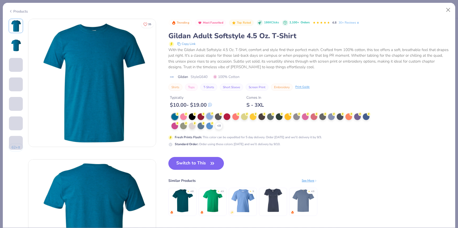
click at [209, 116] on div at bounding box center [209, 116] width 7 height 7
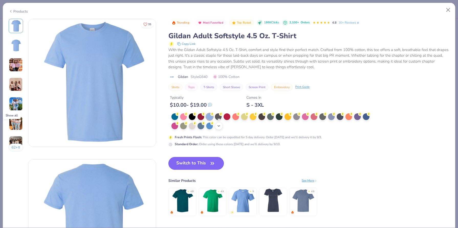
click at [219, 128] on div "+ 22" at bounding box center [219, 126] width 8 height 8
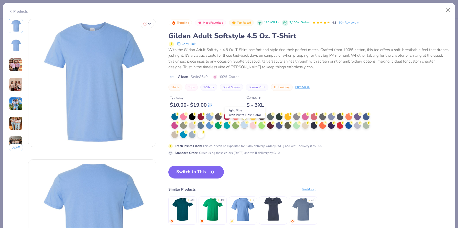
click at [244, 125] on div at bounding box center [244, 124] width 7 height 7
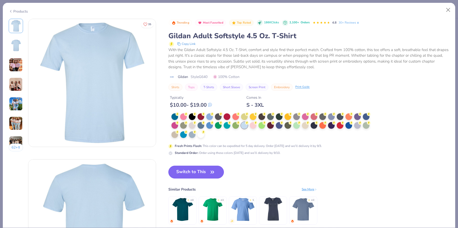
click at [190, 169] on button "Switch to This" at bounding box center [196, 171] width 56 height 13
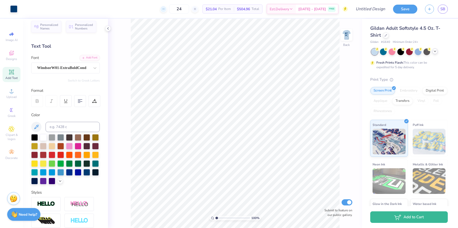
click at [165, 10] on icon at bounding box center [164, 9] width 4 height 4
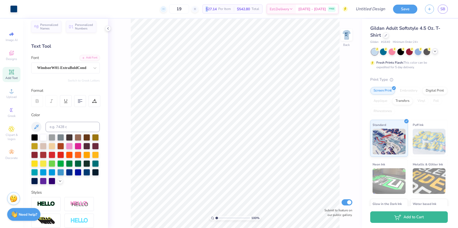
click at [165, 10] on icon at bounding box center [164, 9] width 4 height 4
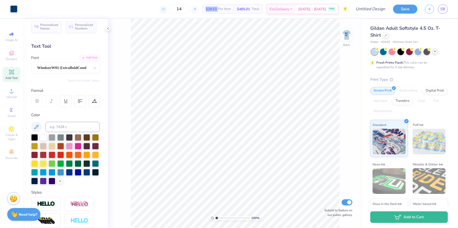
click at [165, 10] on icon at bounding box center [164, 9] width 4 height 4
click at [173, 10] on div "12" at bounding box center [179, 8] width 38 height 9
click at [372, 9] on input "Design Title" at bounding box center [364, 9] width 50 height 10
click at [410, 10] on button "Save" at bounding box center [405, 9] width 24 height 9
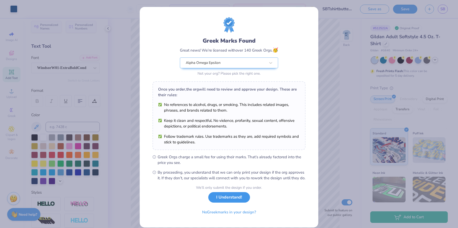
click at [245, 202] on button "I Understand!" at bounding box center [229, 197] width 42 height 10
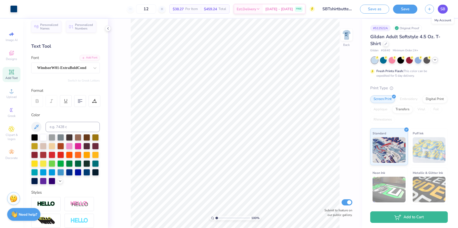
click at [445, 8] on span "SB" at bounding box center [442, 9] width 5 height 6
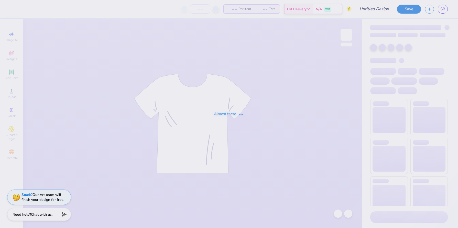
type input "SBHoodie1"
type input "1"
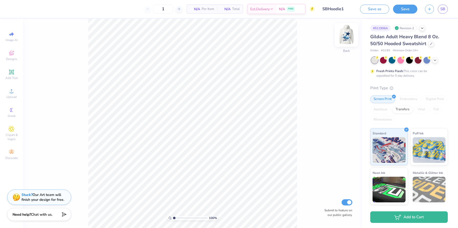
click at [345, 38] on img at bounding box center [346, 35] width 20 height 20
click at [431, 45] on div at bounding box center [431, 43] width 6 height 6
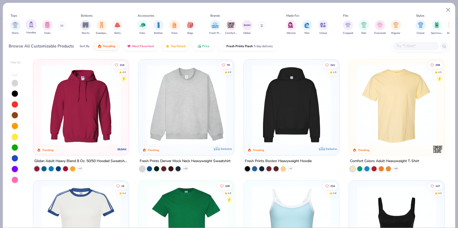
click at [30, 24] on img "filter for Hoodies" at bounding box center [31, 24] width 6 height 6
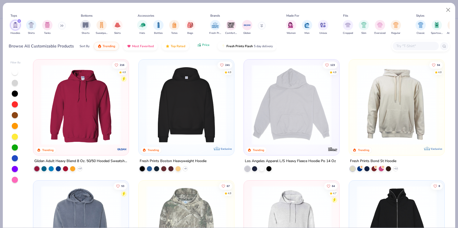
click at [202, 47] on button "Price" at bounding box center [203, 44] width 20 height 9
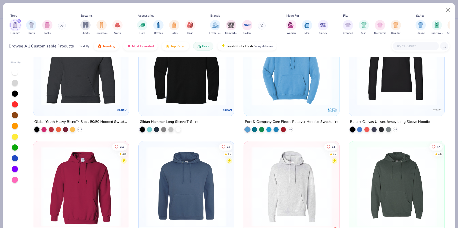
scroll to position [50, 0]
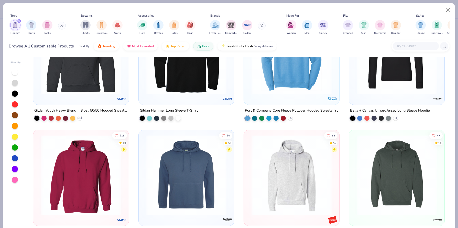
click at [298, 89] on div at bounding box center [292, 54] width 256 height 80
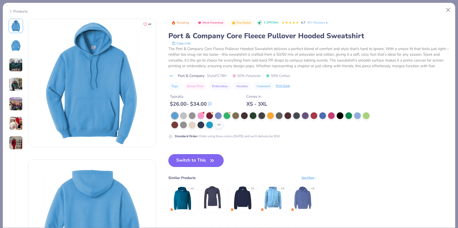
click at [202, 158] on button "Switch to This" at bounding box center [196, 160] width 56 height 13
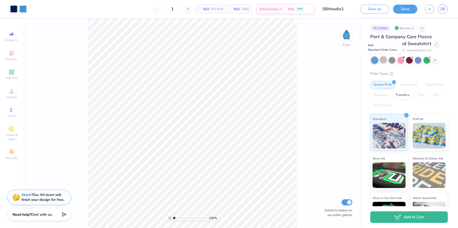
click at [384, 62] on div at bounding box center [383, 59] width 7 height 7
click at [436, 60] on icon at bounding box center [435, 60] width 4 height 4
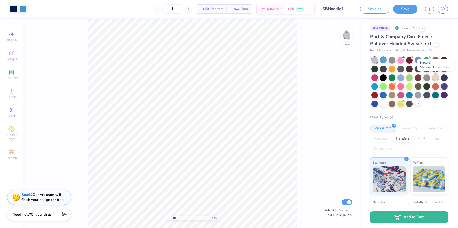
click at [437, 78] on div at bounding box center [435, 77] width 7 height 7
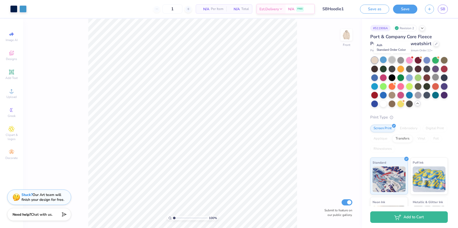
click at [393, 59] on div at bounding box center [392, 59] width 7 height 7
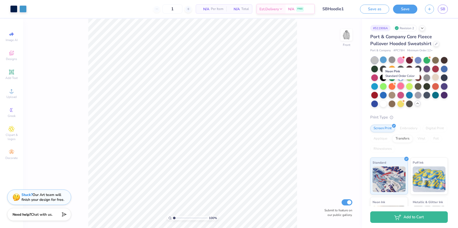
click at [401, 85] on div at bounding box center [400, 85] width 7 height 7
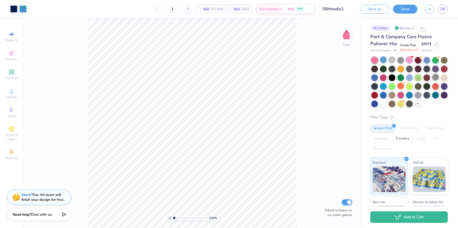
click at [411, 60] on div at bounding box center [409, 59] width 7 height 7
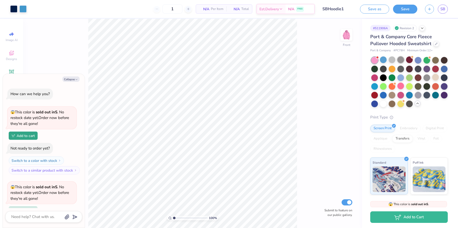
scroll to position [45, 0]
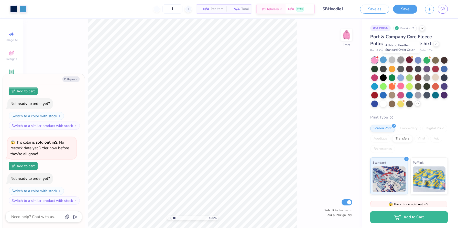
click at [400, 60] on div at bounding box center [400, 59] width 7 height 7
click at [392, 59] on div at bounding box center [392, 59] width 7 height 7
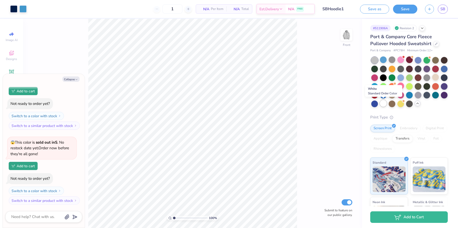
click at [384, 103] on div at bounding box center [383, 103] width 7 height 7
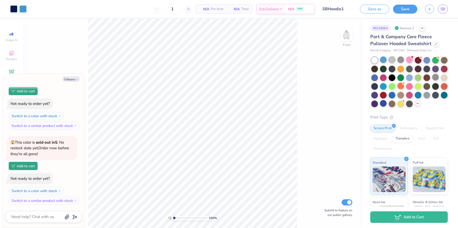
click at [393, 59] on div at bounding box center [392, 59] width 7 height 7
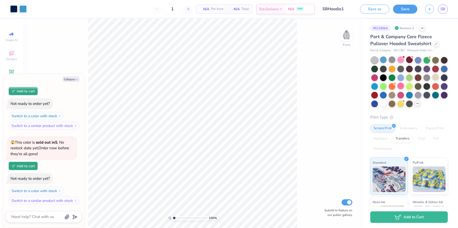
type textarea "x"
click at [174, 8] on input "1" at bounding box center [173, 8] width 20 height 9
type input "12"
type textarea "x"
type input "8.11"
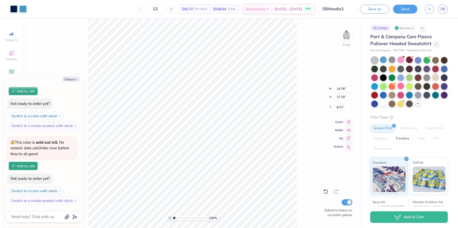
type textarea "x"
type input "7.40"
click at [417, 95] on div at bounding box center [418, 94] width 7 height 7
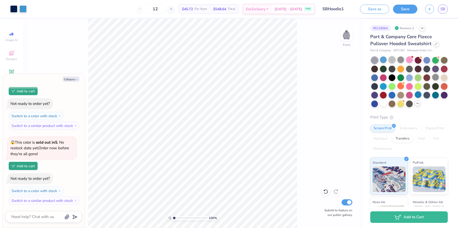
click at [393, 60] on div at bounding box center [392, 59] width 7 height 7
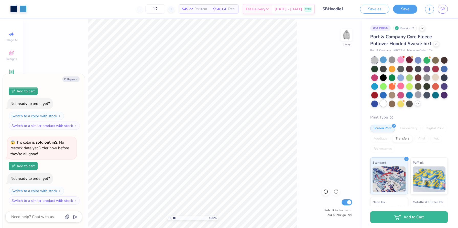
click at [385, 101] on div at bounding box center [383, 103] width 7 height 7
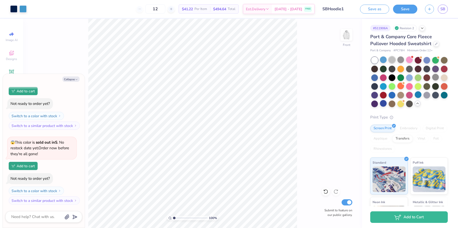
click at [390, 62] on div at bounding box center [392, 59] width 7 height 7
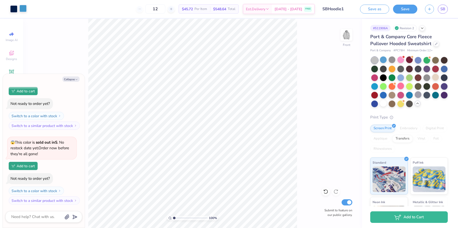
click at [23, 8] on div at bounding box center [22, 8] width 7 height 7
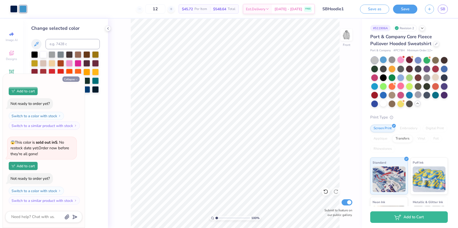
click at [76, 80] on icon "button" at bounding box center [76, 79] width 3 height 3
type textarea "x"
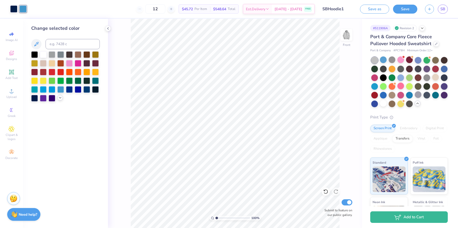
click at [58, 99] on div at bounding box center [60, 98] width 6 height 6
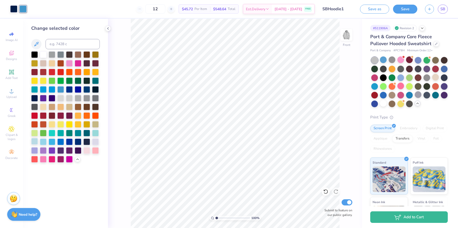
click at [36, 142] on div at bounding box center [34, 141] width 7 height 7
click at [43, 142] on div at bounding box center [43, 141] width 7 height 7
click at [50, 141] on div at bounding box center [52, 141] width 7 height 7
click at [61, 140] on div at bounding box center [60, 141] width 7 height 7
click at [42, 90] on div at bounding box center [43, 88] width 7 height 7
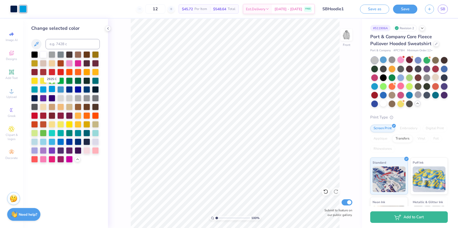
click at [51, 88] on div at bounding box center [52, 88] width 7 height 7
click at [59, 88] on div at bounding box center [60, 88] width 7 height 7
click at [13, 11] on div at bounding box center [13, 8] width 7 height 7
click at [70, 90] on div at bounding box center [69, 88] width 7 height 7
click at [79, 141] on div at bounding box center [78, 141] width 7 height 7
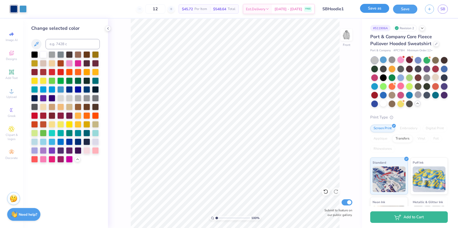
click at [379, 10] on button "Save as" at bounding box center [374, 8] width 29 height 9
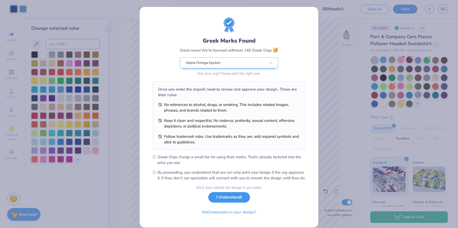
click at [229, 202] on button "I Understand!" at bounding box center [229, 197] width 42 height 10
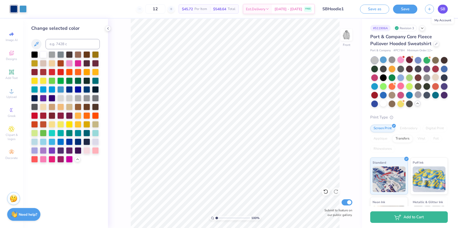
click at [441, 10] on span "SB" at bounding box center [442, 9] width 5 height 6
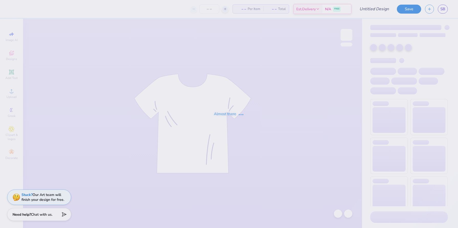
type input "SBHoodie1"
type input "12"
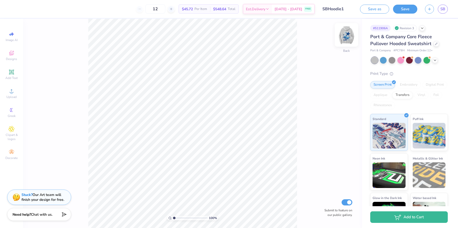
click at [352, 37] on img at bounding box center [346, 35] width 20 height 20
click at [13, 10] on div at bounding box center [13, 8] width 7 height 7
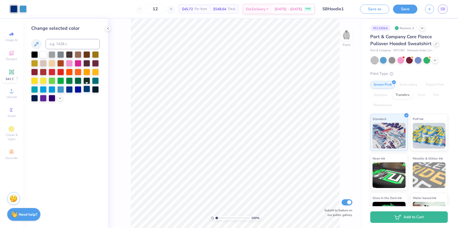
click at [85, 88] on div at bounding box center [86, 88] width 7 height 7
click at [60, 98] on polyline at bounding box center [60, 97] width 2 height 1
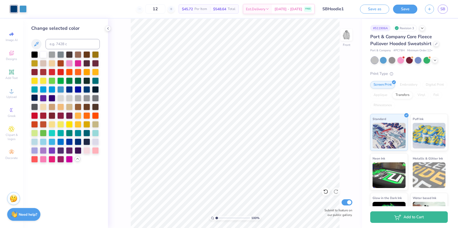
click at [34, 98] on div at bounding box center [34, 97] width 7 height 7
click at [62, 88] on div at bounding box center [60, 88] width 7 height 7
click at [325, 190] on icon at bounding box center [324, 190] width 1 height 1
click at [14, 9] on div at bounding box center [13, 8] width 7 height 7
click at [21, 8] on div at bounding box center [22, 8] width 7 height 7
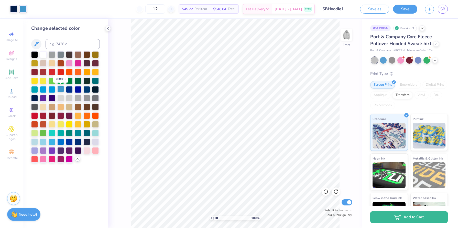
click at [60, 89] on div at bounding box center [60, 88] width 7 height 7
click at [53, 89] on div at bounding box center [52, 88] width 7 height 7
click at [60, 88] on div at bounding box center [60, 88] width 7 height 7
click at [85, 132] on div at bounding box center [86, 132] width 7 height 7
click at [60, 88] on div at bounding box center [60, 88] width 7 height 7
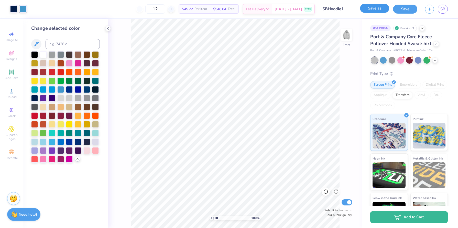
click at [379, 9] on button "Save as" at bounding box center [374, 8] width 29 height 9
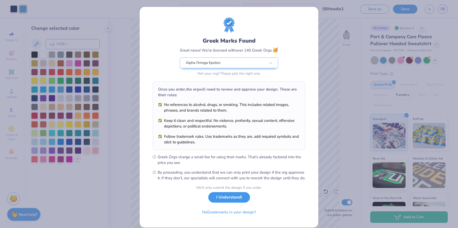
click at [234, 199] on button "I Understand!" at bounding box center [229, 197] width 42 height 10
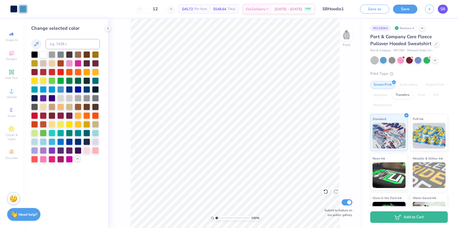
click at [444, 8] on span "SB" at bounding box center [442, 9] width 5 height 6
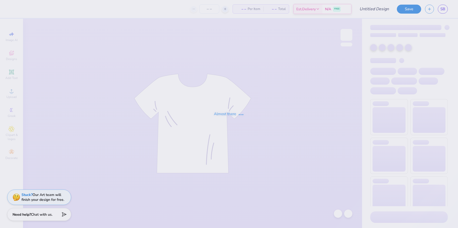
type input "SBHoodie2"
type input "20"
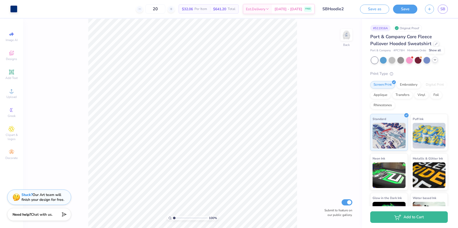
click at [435, 60] on polyline at bounding box center [435, 59] width 2 height 1
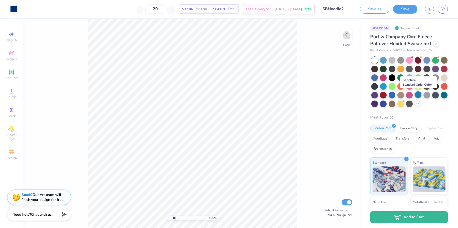
click at [417, 95] on div at bounding box center [418, 94] width 7 height 7
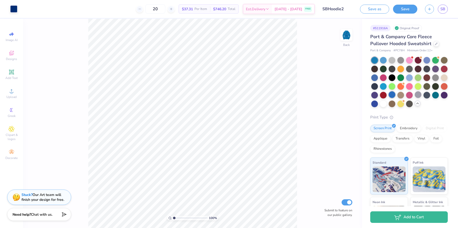
click at [394, 94] on div at bounding box center [392, 94] width 7 height 7
click at [374, 102] on div at bounding box center [374, 103] width 7 height 7
click at [374, 85] on div at bounding box center [374, 85] width 7 height 7
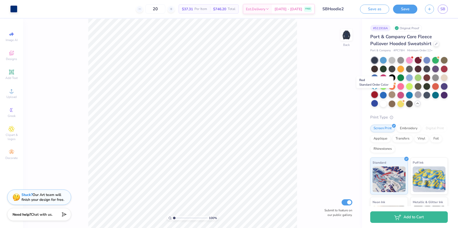
click at [374, 93] on div at bounding box center [374, 94] width 7 height 7
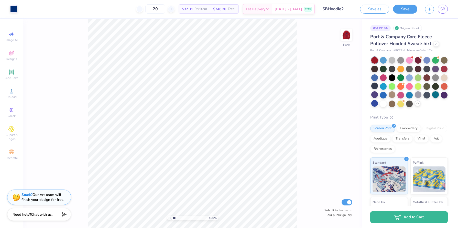
click at [434, 94] on div at bounding box center [435, 94] width 7 height 7
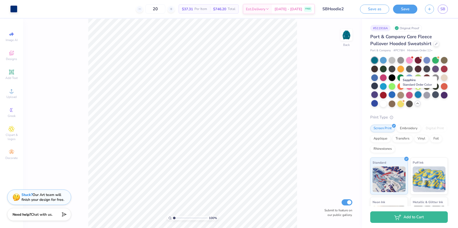
click at [417, 94] on div at bounding box center [418, 94] width 7 height 7
click at [424, 60] on div at bounding box center [427, 59] width 7 height 7
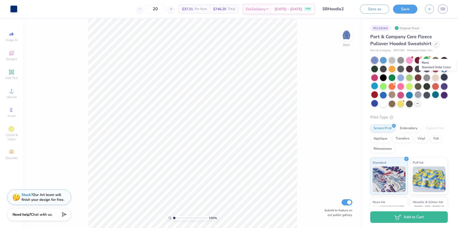
click at [444, 75] on div at bounding box center [444, 77] width 7 height 7
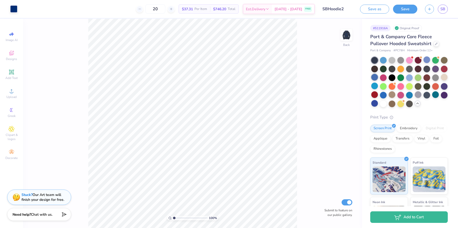
click at [373, 81] on div at bounding box center [409, 82] width 77 height 50
click at [374, 79] on div at bounding box center [374, 77] width 7 height 7
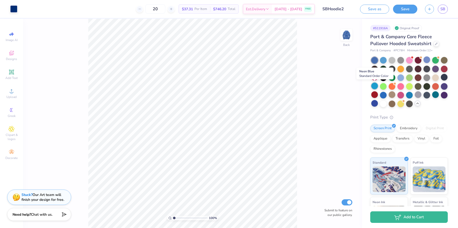
click at [375, 87] on div at bounding box center [374, 85] width 7 height 7
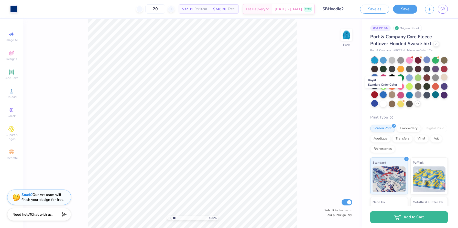
click at [385, 93] on div at bounding box center [383, 94] width 7 height 7
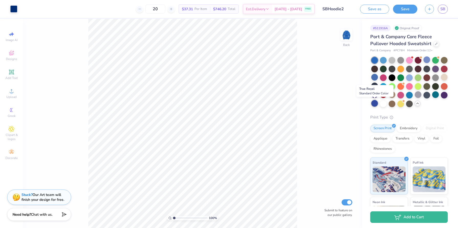
click at [375, 104] on div at bounding box center [374, 103] width 7 height 7
click at [165, 10] on input "20" at bounding box center [155, 8] width 20 height 9
click at [434, 45] on div at bounding box center [437, 43] width 6 height 6
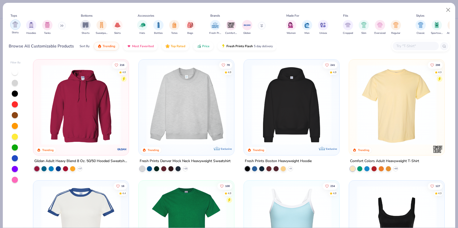
click at [14, 27] on div "filter for Shirts" at bounding box center [15, 24] width 10 height 10
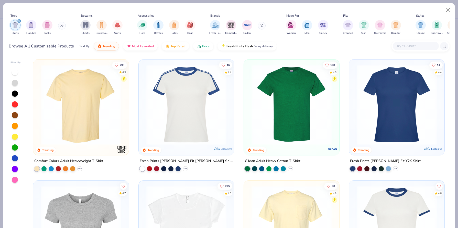
click at [19, 21] on icon "filter for Shirts" at bounding box center [19, 21] width 2 height 2
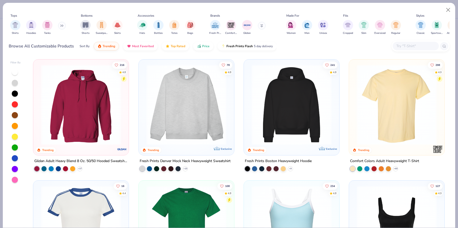
click at [60, 25] on button at bounding box center [62, 26] width 8 height 8
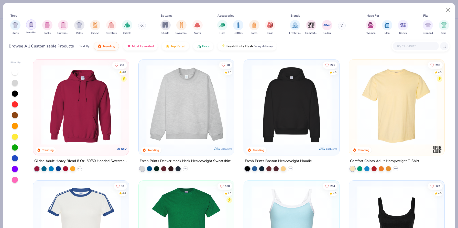
click at [34, 25] on div "filter for Hoodies" at bounding box center [31, 24] width 10 height 10
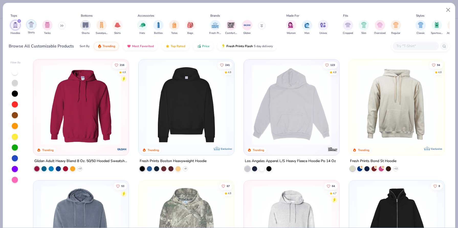
click at [101, 90] on img at bounding box center [80, 104] width 85 height 80
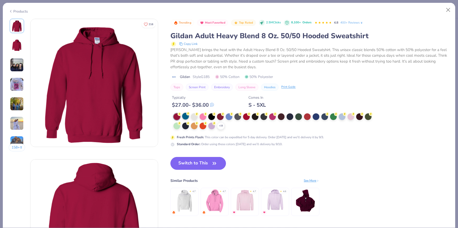
click at [181, 115] on circle at bounding box center [180, 114] width 4 height 4
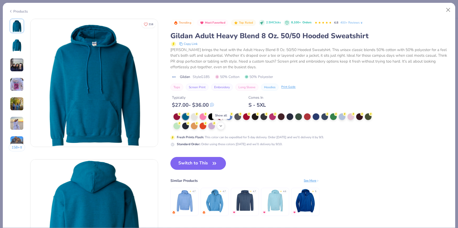
click at [221, 125] on icon at bounding box center [221, 126] width 4 height 4
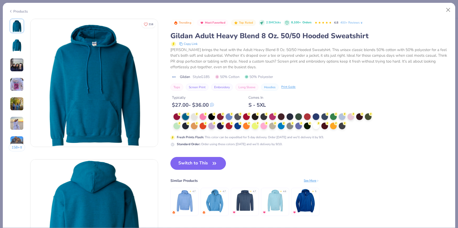
click at [12, 11] on icon at bounding box center [11, 11] width 4 height 6
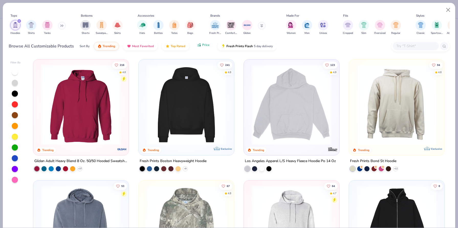
click at [202, 46] on span "Price" at bounding box center [205, 45] width 7 height 4
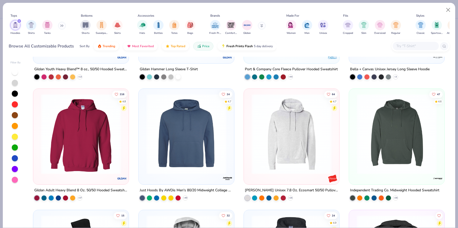
scroll to position [91, 0]
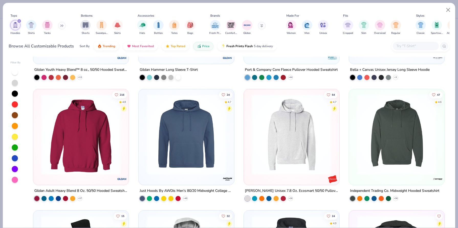
click at [110, 138] on img at bounding box center [80, 134] width 85 height 80
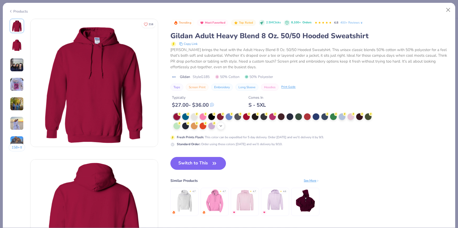
click at [217, 126] on div "+ 15" at bounding box center [221, 126] width 8 height 8
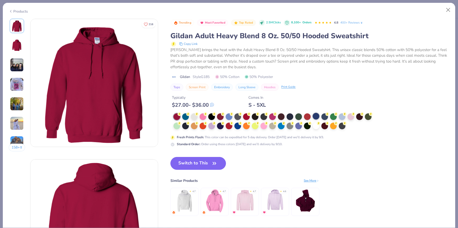
click at [317, 116] on div at bounding box center [316, 116] width 7 height 7
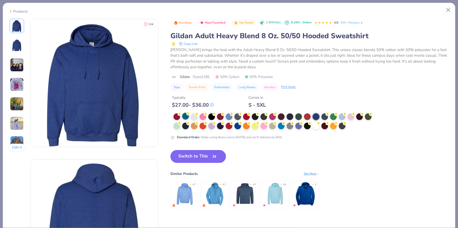
click at [186, 118] on div at bounding box center [185, 116] width 7 height 7
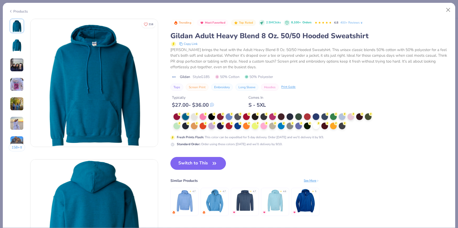
click at [18, 10] on div "Products" at bounding box center [18, 11] width 19 height 5
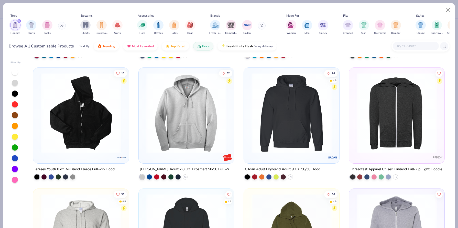
scroll to position [233, 0]
click at [291, 176] on polyline at bounding box center [290, 176] width 2 height 1
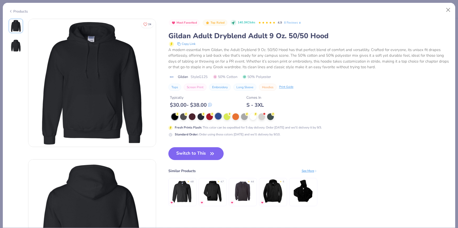
click at [218, 116] on div at bounding box center [218, 116] width 7 height 7
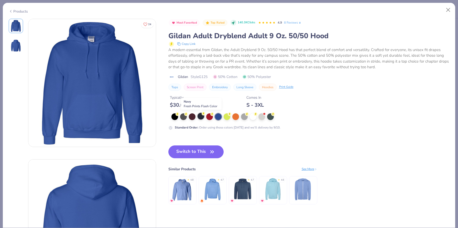
click at [202, 116] on div at bounding box center [201, 116] width 7 height 7
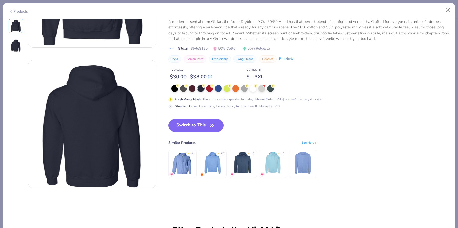
scroll to position [92, 0]
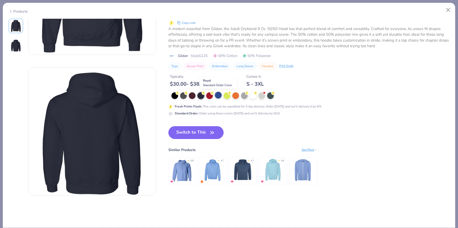
click at [217, 94] on div at bounding box center [218, 95] width 7 height 7
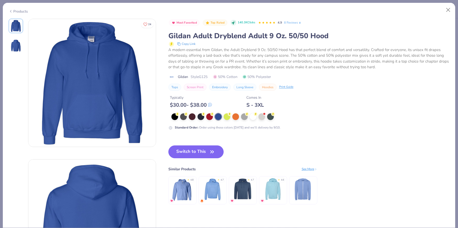
click at [17, 11] on div "Products" at bounding box center [18, 11] width 19 height 5
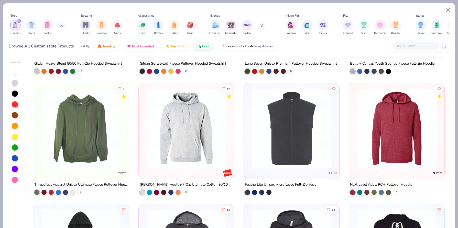
scroll to position [460, 0]
click at [170, 190] on div at bounding box center [170, 191] width 5 height 5
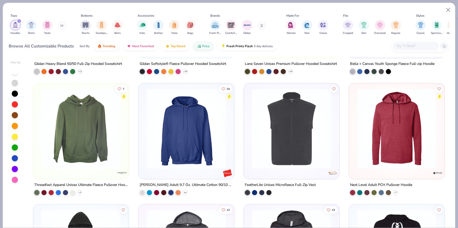
click at [185, 192] on icon at bounding box center [185, 192] width 4 height 4
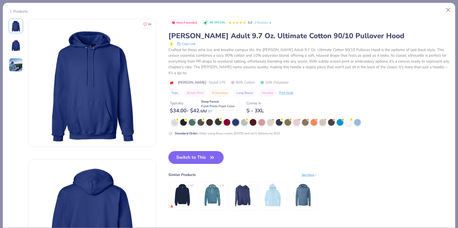
click at [217, 118] on div at bounding box center [218, 121] width 7 height 7
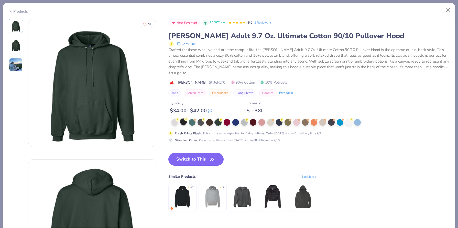
click at [179, 118] on circle at bounding box center [178, 120] width 4 height 4
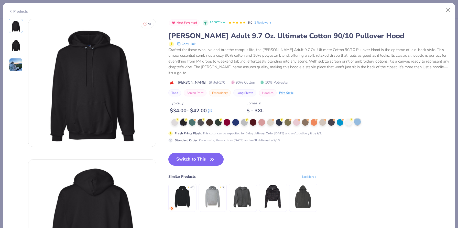
click at [359, 118] on div at bounding box center [357, 121] width 7 height 7
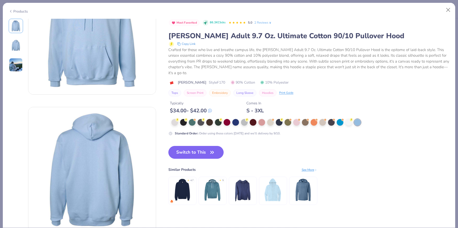
scroll to position [51, 0]
click at [196, 146] on button "Switch to This" at bounding box center [196, 152] width 56 height 13
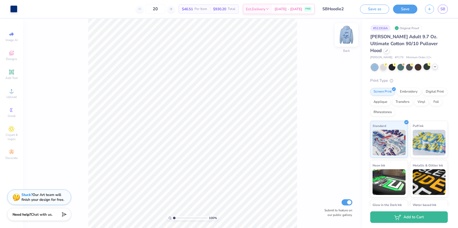
click at [345, 40] on img at bounding box center [346, 35] width 20 height 20
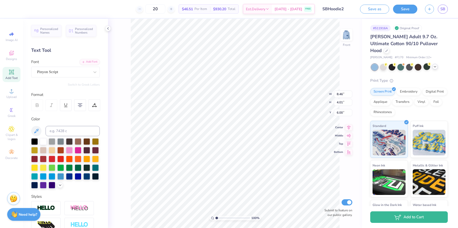
type input "9.28"
type input "3.92"
type input "9.20"
type input "12.12"
type input "3.96"
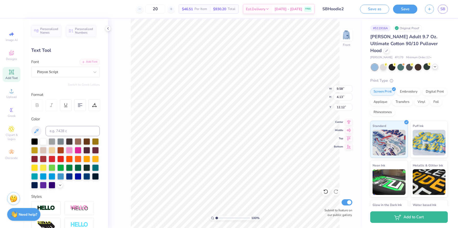
type input "0.62"
type input "16.25"
type input "8.15"
type input "12.37"
type input "12.91"
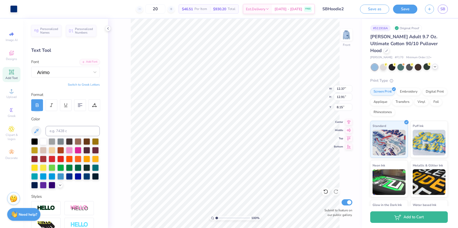
type input "7.03"
type input "6.00"
type input "12.75"
type input "13.31"
click at [345, 35] on img at bounding box center [346, 35] width 20 height 20
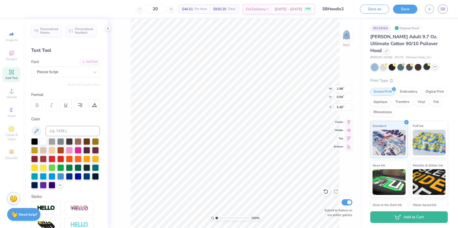
type input "5.85"
type input "9.66"
type input "10.81"
type input "3.41"
type input "1.56"
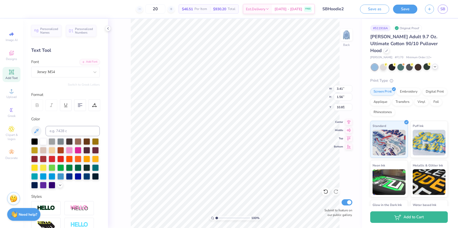
type input "3.00"
type input "10.37"
type input "4.75"
type input "1.86"
click at [443, 7] on span "SB" at bounding box center [442, 9] width 5 height 6
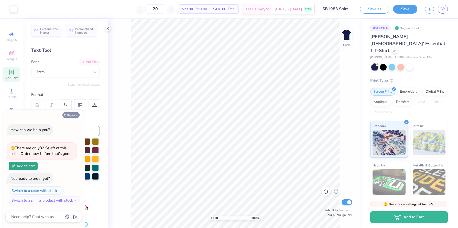
click at [79, 114] on button "Collapse" at bounding box center [70, 114] width 17 height 5
type textarea "x"
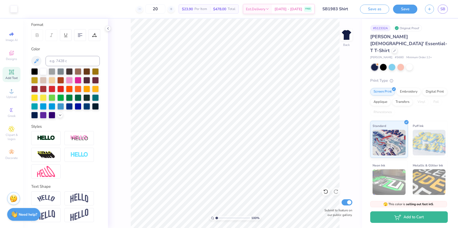
scroll to position [69, 0]
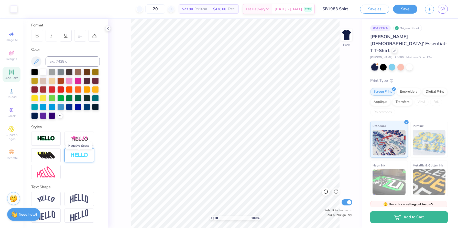
click at [76, 153] on img at bounding box center [79, 155] width 18 height 6
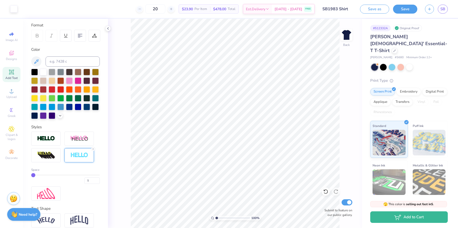
drag, startPoint x: 33, startPoint y: 172, endPoint x: 46, endPoint y: 170, distance: 13.4
click at [46, 171] on div "Space 1" at bounding box center [65, 175] width 69 height 16
type input "2"
type input "3"
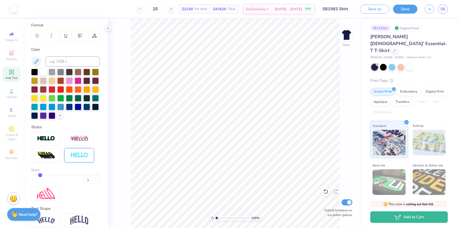
type input "3"
type input "4"
type input "5"
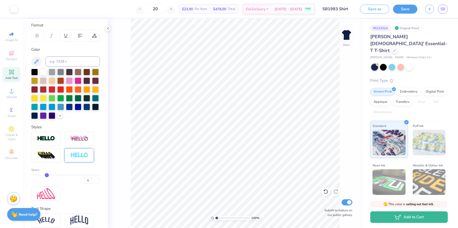
type input "6"
type input "7"
type input "8"
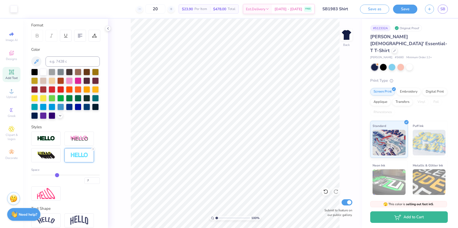
type input "8"
type input "9"
type input "10"
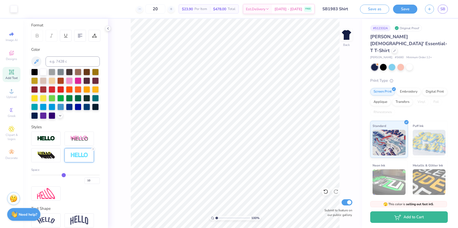
type input "11"
type input "12"
type input "13"
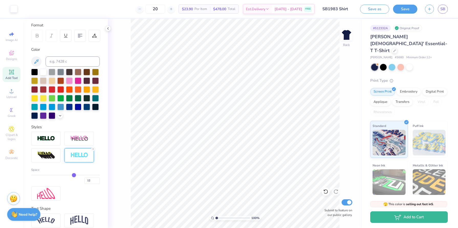
type input "13"
type input "14"
type input "15"
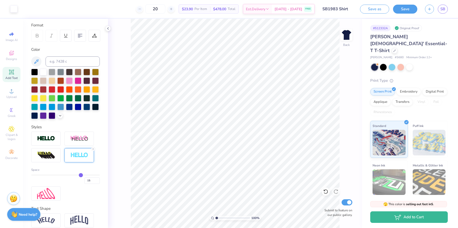
type input "16"
drag, startPoint x: 34, startPoint y: 175, endPoint x: 83, endPoint y: 176, distance: 49.4
click at [83, 176] on div "16" at bounding box center [65, 178] width 69 height 9
type input "15"
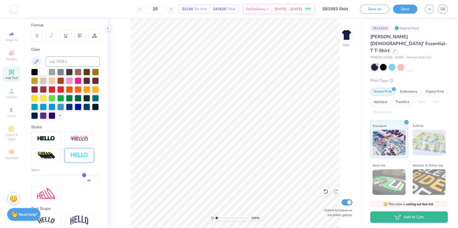
type input "15"
type input "14"
type input "13"
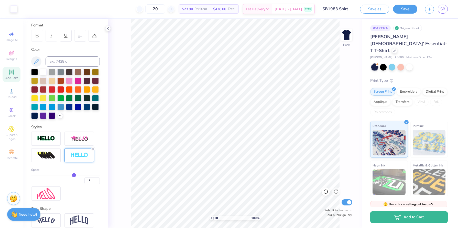
drag, startPoint x: 85, startPoint y: 175, endPoint x: 73, endPoint y: 175, distance: 12.0
click at [73, 175] on input "range" at bounding box center [65, 174] width 69 height 1
type input "12"
type input "11"
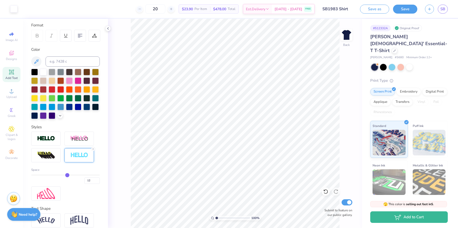
type input "11"
type input "10"
type input "9"
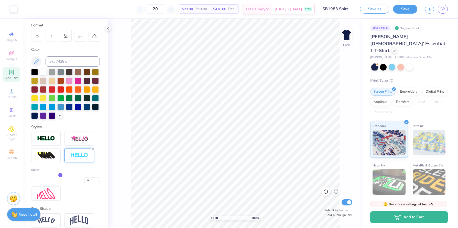
type input "8"
drag, startPoint x: 73, startPoint y: 175, endPoint x: 56, endPoint y: 175, distance: 16.7
click at [56, 175] on input "range" at bounding box center [65, 174] width 69 height 1
type input "7"
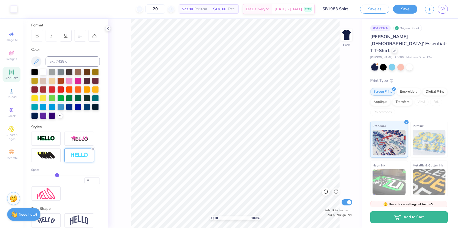
type input "7"
type input "6"
type input "5"
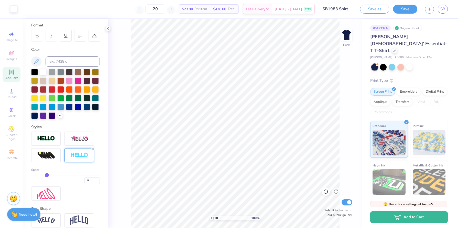
type input "4"
drag, startPoint x: 56, startPoint y: 175, endPoint x: 45, endPoint y: 174, distance: 11.0
click at [45, 174] on input "range" at bounding box center [65, 174] width 69 height 1
type input "3"
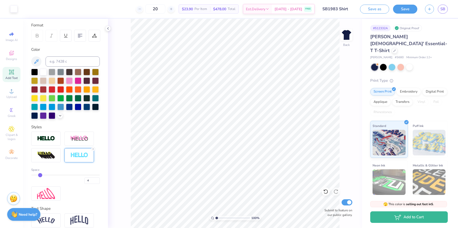
type input "3"
type input "2"
type input "1"
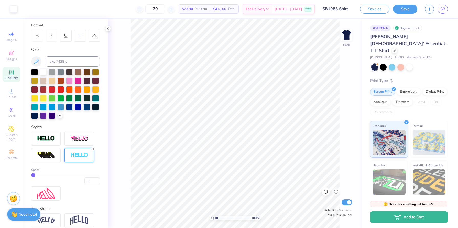
type input "2"
drag, startPoint x: 45, startPoint y: 174, endPoint x: 35, endPoint y: 173, distance: 10.0
click at [35, 174] on input "range" at bounding box center [65, 174] width 69 height 1
type input "1"
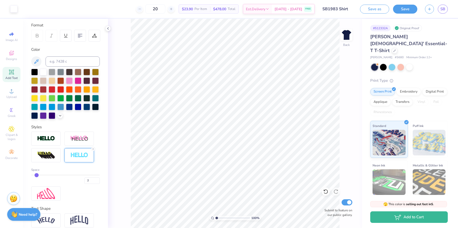
type input "1"
click at [33, 174] on input "range" at bounding box center [65, 174] width 69 height 1
drag, startPoint x: 33, startPoint y: 173, endPoint x: 27, endPoint y: 173, distance: 6.4
click at [31, 174] on input "range" at bounding box center [65, 174] width 69 height 1
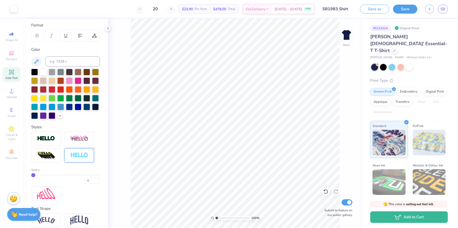
click at [93, 148] on icon at bounding box center [93, 148] width 3 height 3
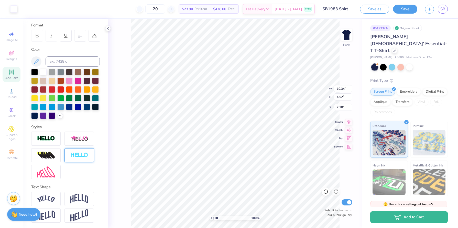
type input "1.87"
type input "5.94"
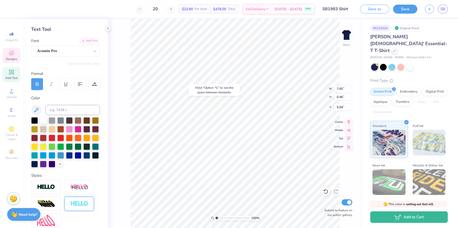
scroll to position [0, 0]
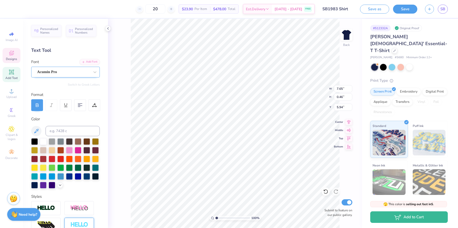
click at [75, 69] on div "Acumin Pro" at bounding box center [64, 72] width 54 height 8
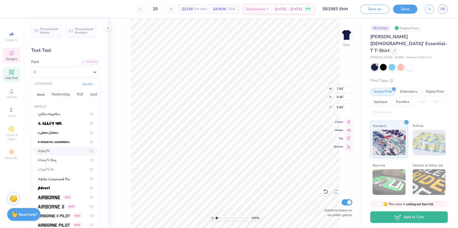
scroll to position [26, 0]
click at [85, 84] on button "See All" at bounding box center [89, 83] width 16 height 5
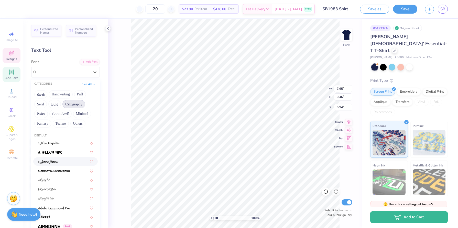
click at [76, 105] on button "Calligraphy" at bounding box center [73, 104] width 23 height 8
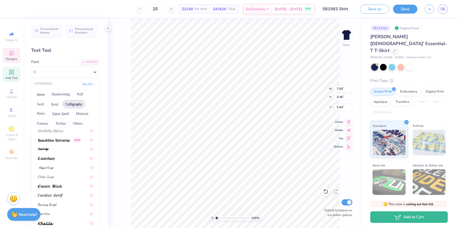
scroll to position [58, 0]
click at [55, 165] on div at bounding box center [65, 166] width 55 height 5
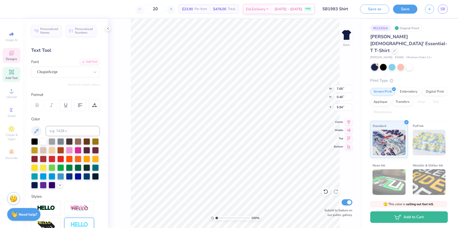
type input "10.91"
type input "0.84"
type input "5.75"
click at [90, 72] on div "ChopinScript" at bounding box center [64, 72] width 54 height 8
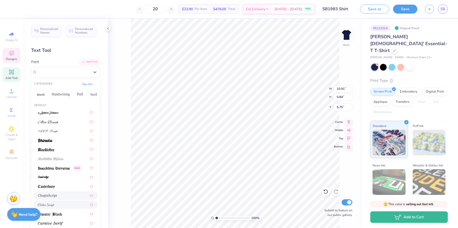
click at [63, 202] on div at bounding box center [65, 204] width 55 height 5
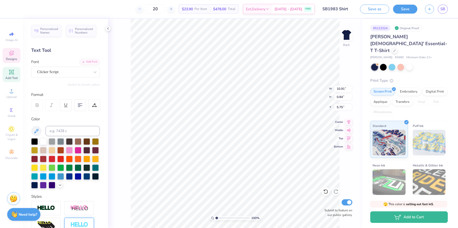
type input "7.67"
type input "0.70"
type input "5.82"
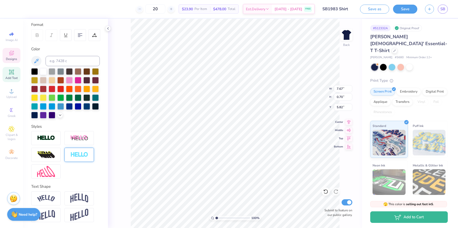
scroll to position [0, 0]
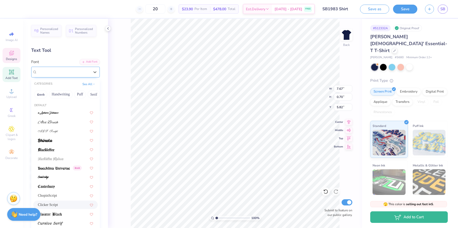
click at [66, 73] on div "Clicker Script" at bounding box center [64, 72] width 54 height 8
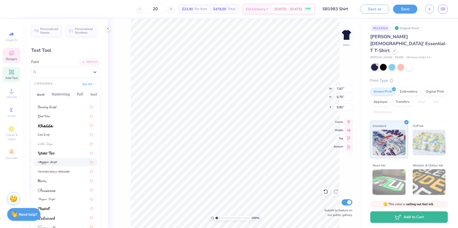
scroll to position [122, 0]
click at [60, 165] on div at bounding box center [65, 164] width 55 height 5
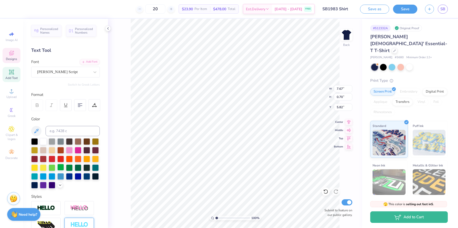
type input "12.96"
type input "0.75"
type input "5.79"
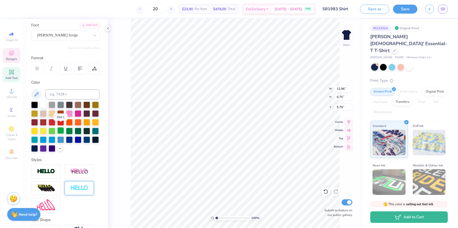
scroll to position [70, 0]
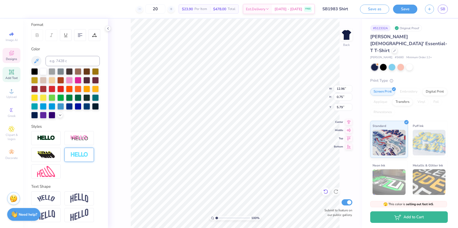
click at [329, 191] on div at bounding box center [326, 191] width 8 height 8
type input "10.91"
type input "0.84"
type input "5.75"
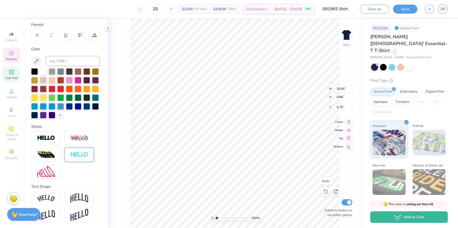
click at [329, 191] on div at bounding box center [326, 191] width 8 height 8
type input "7.65"
type input "0.46"
click at [329, 191] on div at bounding box center [326, 191] width 8 height 8
click at [337, 191] on icon at bounding box center [336, 191] width 5 height 5
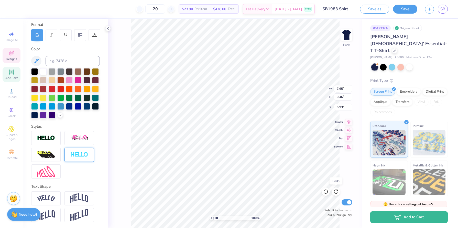
type input "5.94"
type input "5.93"
type input "7.40"
type input "0.45"
type input "5.85"
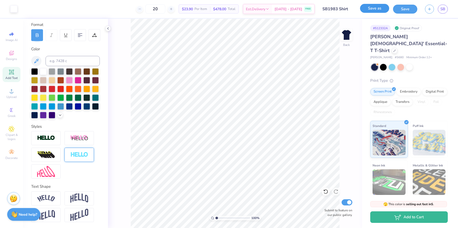
click at [383, 7] on button "Save as" at bounding box center [374, 8] width 29 height 9
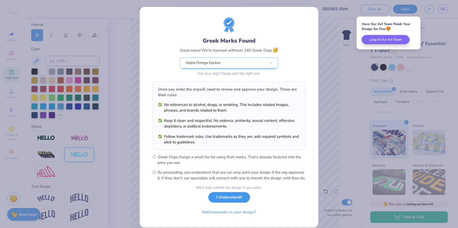
click at [222, 202] on button "I Understand!" at bounding box center [229, 197] width 42 height 10
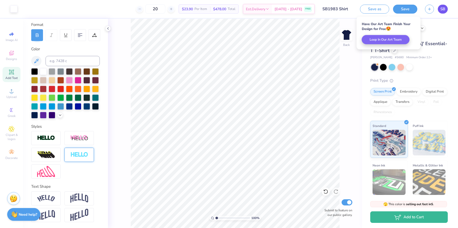
click at [443, 8] on span "SB" at bounding box center [442, 9] width 5 height 6
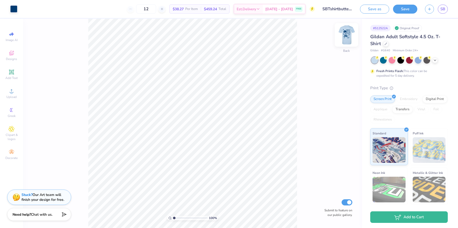
click at [345, 36] on img at bounding box center [346, 35] width 20 height 20
type input "5.04"
click at [406, 8] on button "Save" at bounding box center [405, 8] width 24 height 9
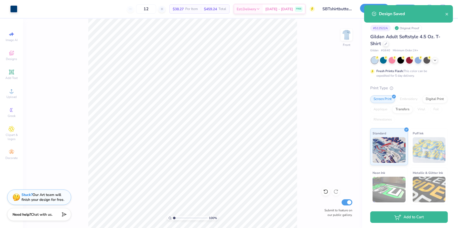
click at [362, 8] on button "Save as" at bounding box center [374, 8] width 29 height 9
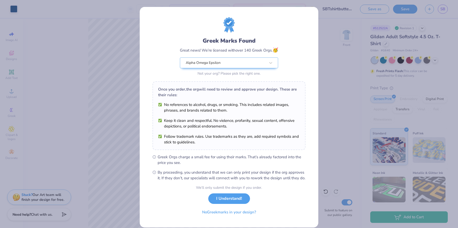
click at [232, 200] on button "I Understand!" at bounding box center [229, 198] width 42 height 10
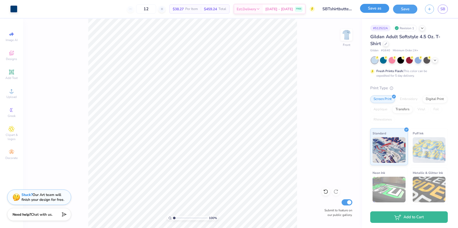
click at [381, 6] on button "Save as" at bounding box center [374, 8] width 29 height 9
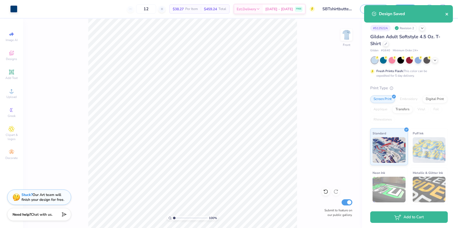
click at [447, 13] on icon "close" at bounding box center [447, 14] width 4 height 4
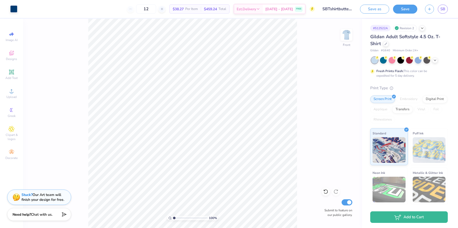
click at [446, 9] on div "Design Saved" at bounding box center [408, 15] width 91 height 23
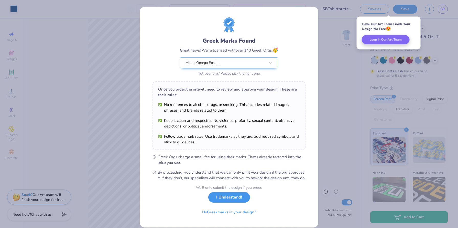
click at [225, 208] on div "We’ll only submit the design if you order. I Understand! No Greek marks in your…" at bounding box center [229, 201] width 66 height 32
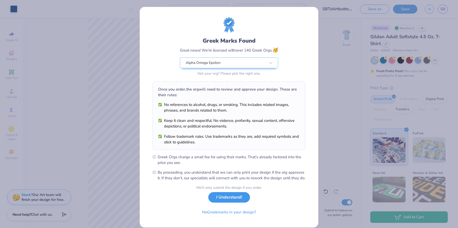
click at [225, 202] on button "I Understand!" at bounding box center [229, 197] width 42 height 10
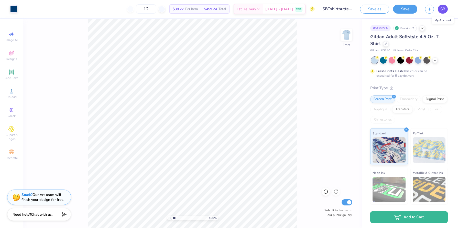
click at [442, 9] on span "SB" at bounding box center [442, 9] width 5 height 6
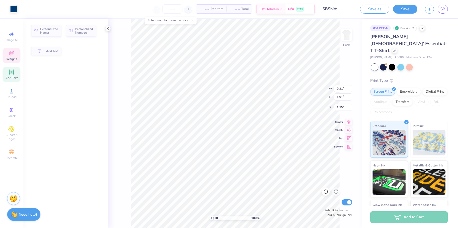
type input "1.09"
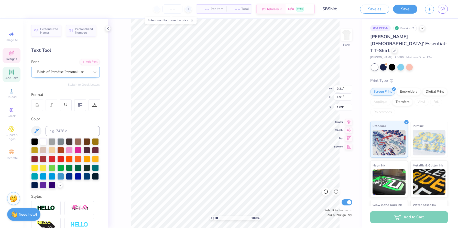
click at [70, 70] on div "Birds of Paradise Personal use" at bounding box center [64, 72] width 54 height 8
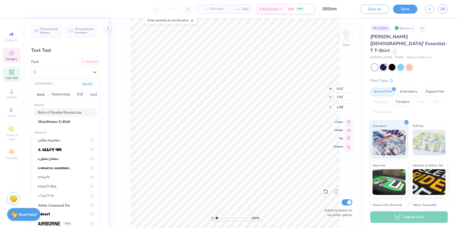
click at [90, 84] on button "See All" at bounding box center [89, 83] width 16 height 5
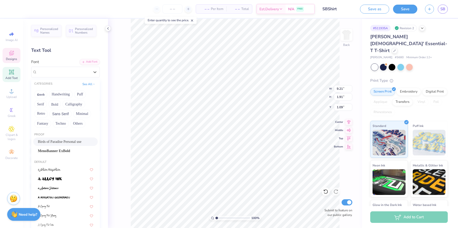
click at [89, 87] on div "CATEGORIES See All" at bounding box center [65, 83] width 69 height 9
click at [93, 84] on icon at bounding box center [94, 83] width 3 height 3
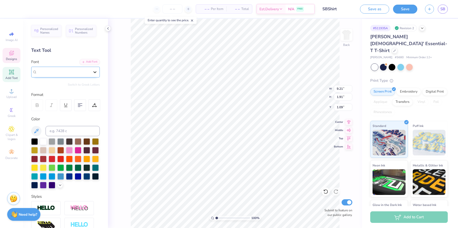
click at [94, 74] on div at bounding box center [94, 71] width 9 height 9
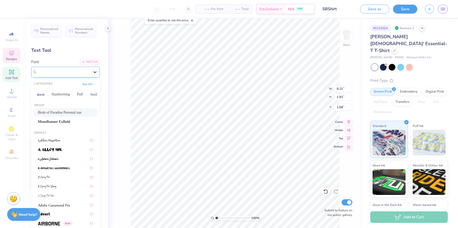
click at [94, 74] on div at bounding box center [94, 71] width 9 height 9
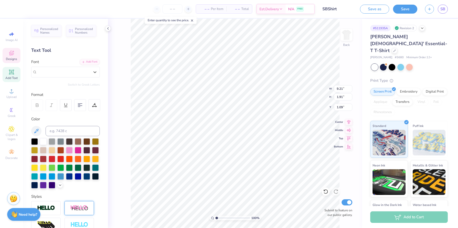
scroll to position [70, 0]
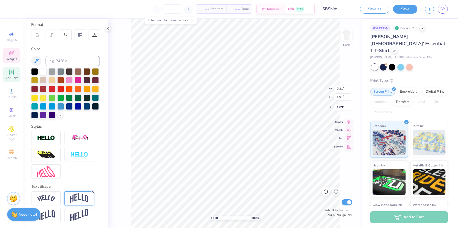
click at [93, 191] on line at bounding box center [93, 192] width 2 height 2
type input "1.32"
type input "2.04"
type input "2.61"
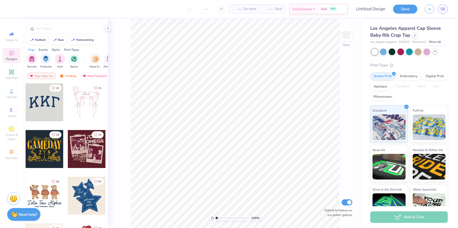
click at [436, 53] on icon at bounding box center [435, 51] width 4 height 4
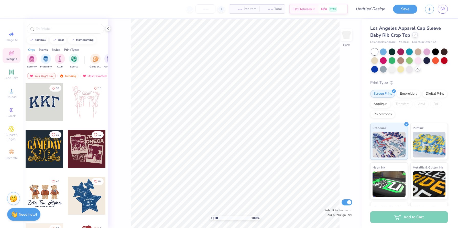
click at [414, 37] on div at bounding box center [415, 35] width 6 height 6
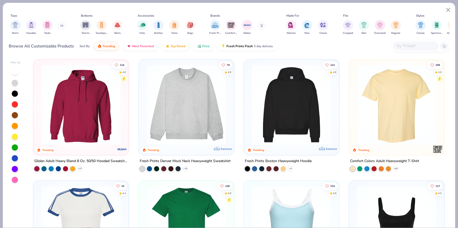
click at [413, 44] on input "text" at bounding box center [415, 46] width 39 height 6
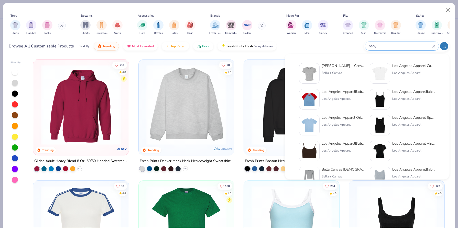
type input "baby"
click at [350, 72] on div "Bella + Canvas" at bounding box center [343, 72] width 43 height 5
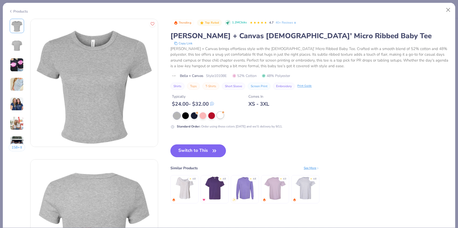
click at [221, 116] on div at bounding box center [220, 115] width 7 height 7
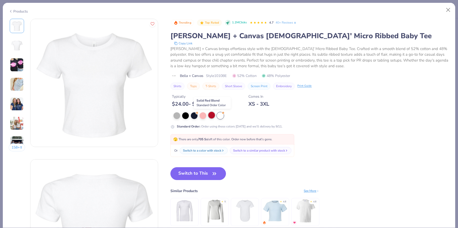
click at [210, 115] on div at bounding box center [211, 115] width 7 height 7
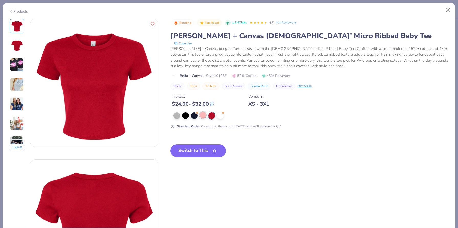
click at [200, 114] on div at bounding box center [203, 115] width 7 height 7
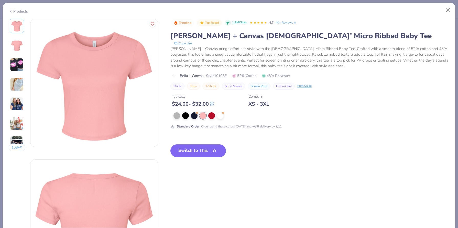
click at [16, 103] on img at bounding box center [17, 104] width 14 height 14
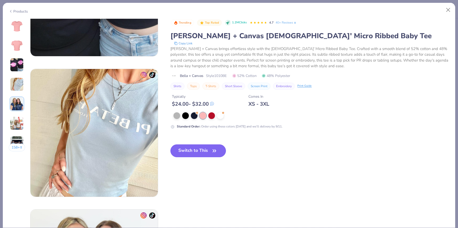
scroll to position [561, 0]
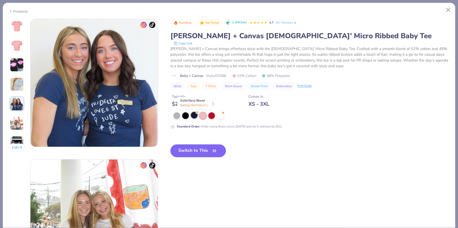
click at [193, 116] on div at bounding box center [194, 115] width 7 height 7
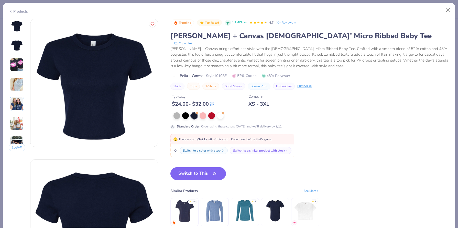
click at [20, 42] on img at bounding box center [17, 45] width 12 height 12
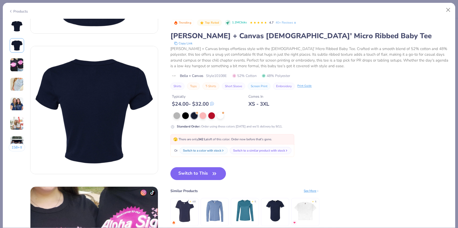
scroll to position [140, 0]
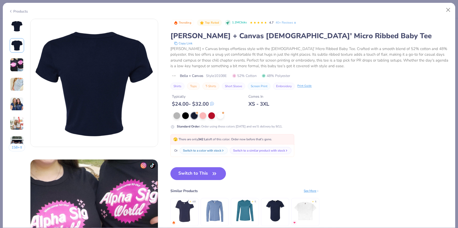
click at [19, 30] on img at bounding box center [17, 26] width 12 height 12
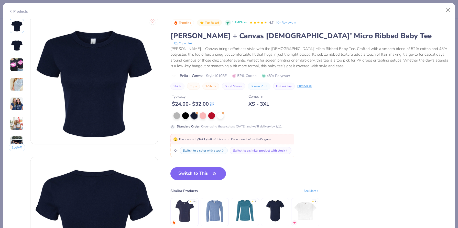
scroll to position [0, 0]
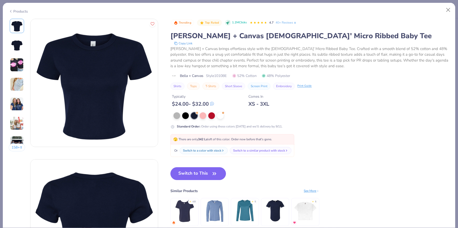
click at [14, 82] on img at bounding box center [17, 84] width 14 height 14
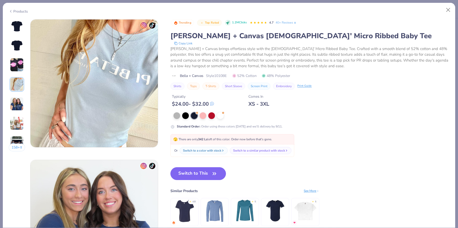
scroll to position [421, 0]
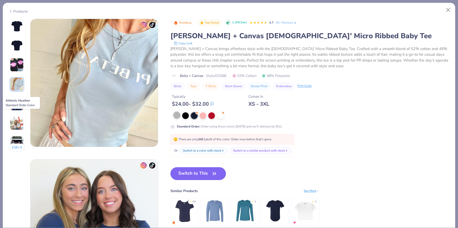
click at [179, 115] on div at bounding box center [177, 115] width 7 height 7
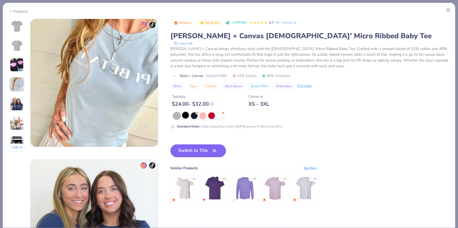
click at [188, 114] on div at bounding box center [185, 115] width 7 height 7
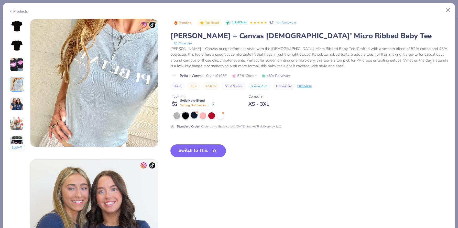
click at [195, 113] on div at bounding box center [194, 115] width 7 height 7
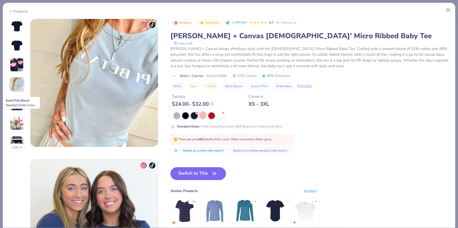
click at [204, 113] on div at bounding box center [203, 115] width 7 height 7
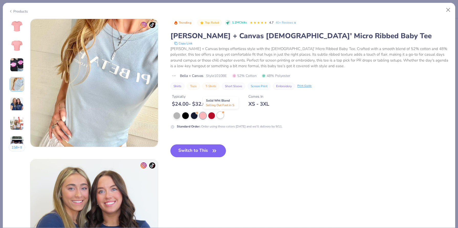
click at [220, 115] on div at bounding box center [220, 115] width 7 height 7
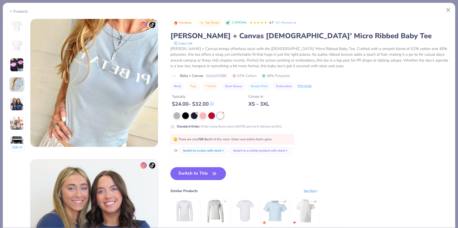
click at [192, 175] on button "Switch to This" at bounding box center [198, 173] width 56 height 13
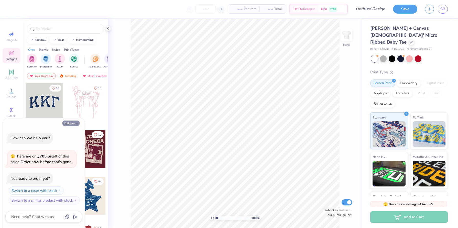
click at [77, 123] on icon "button" at bounding box center [76, 123] width 3 height 3
type textarea "x"
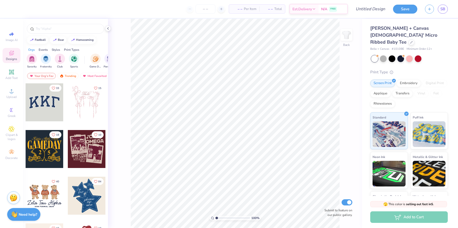
click at [13, 198] on img at bounding box center [14, 197] width 8 height 8
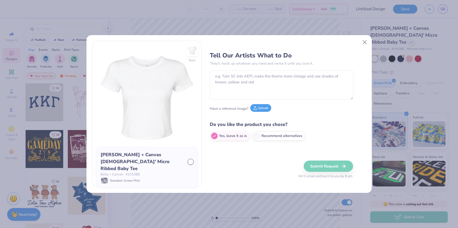
click at [256, 108] on icon at bounding box center [255, 108] width 4 height 4
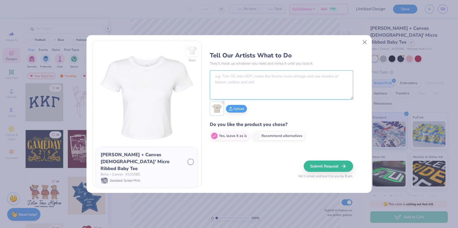
click at [248, 84] on textarea at bounding box center [281, 84] width 143 height 29
click at [342, 79] on textarea "Can you guys make this exact design, but with Alpha Omega Epsilon" at bounding box center [281, 84] width 143 height 29
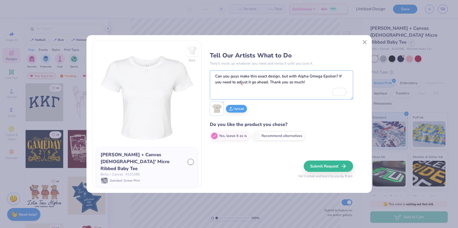
type textarea "Can you guys make this exact design, but with Alpha Omega Epsilon? If you need …"
click at [220, 106] on img at bounding box center [217, 108] width 13 height 13
click at [292, 134] on label "Recommend alternatives" at bounding box center [278, 134] width 53 height 9
click at [213, 134] on input "Recommend alternatives" at bounding box center [211, 135] width 3 height 3
radio input "true"
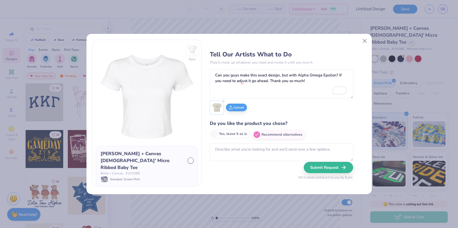
click at [235, 134] on label "Yes, leave it as is" at bounding box center [230, 133] width 40 height 9
click at [213, 134] on input "Yes, leave it as is" at bounding box center [211, 134] width 3 height 3
radio input "true"
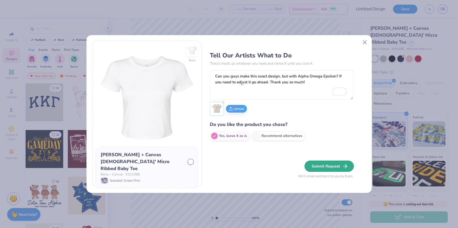
click at [315, 163] on button "Submit Request" at bounding box center [329, 165] width 49 height 11
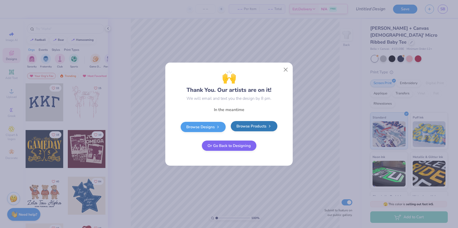
click at [246, 130] on link "Browse Products" at bounding box center [254, 126] width 47 height 10
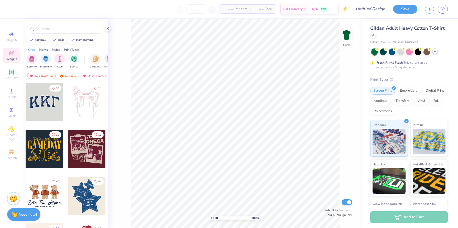
click at [436, 51] on icon at bounding box center [435, 51] width 4 height 4
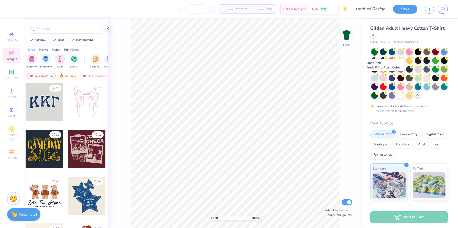
click at [379, 51] on circle at bounding box center [377, 49] width 4 height 4
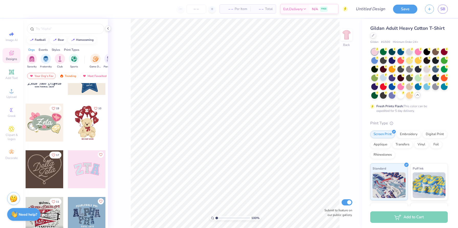
scroll to position [120, 0]
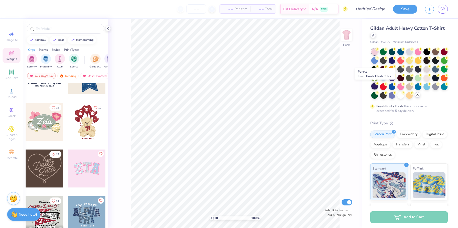
click at [376, 85] on div at bounding box center [374, 86] width 7 height 7
click at [391, 86] on div at bounding box center [392, 86] width 7 height 7
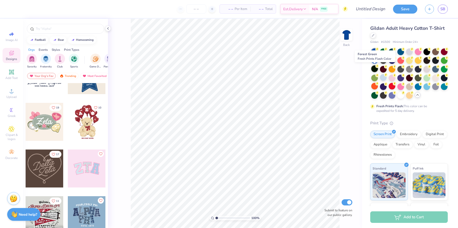
click at [375, 68] on div at bounding box center [374, 68] width 7 height 7
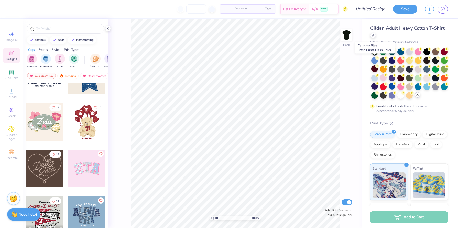
click at [374, 61] on div at bounding box center [374, 60] width 7 height 7
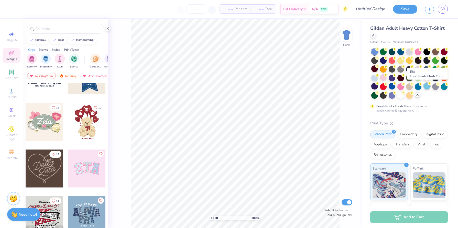
click at [430, 87] on div at bounding box center [427, 86] width 7 height 7
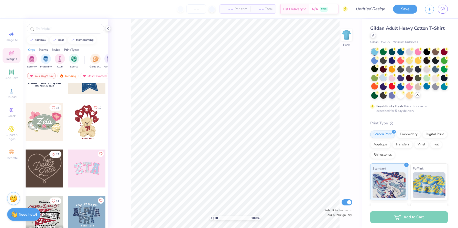
click at [381, 74] on div at bounding box center [383, 77] width 7 height 7
